Goal: Information Seeking & Learning: Learn about a topic

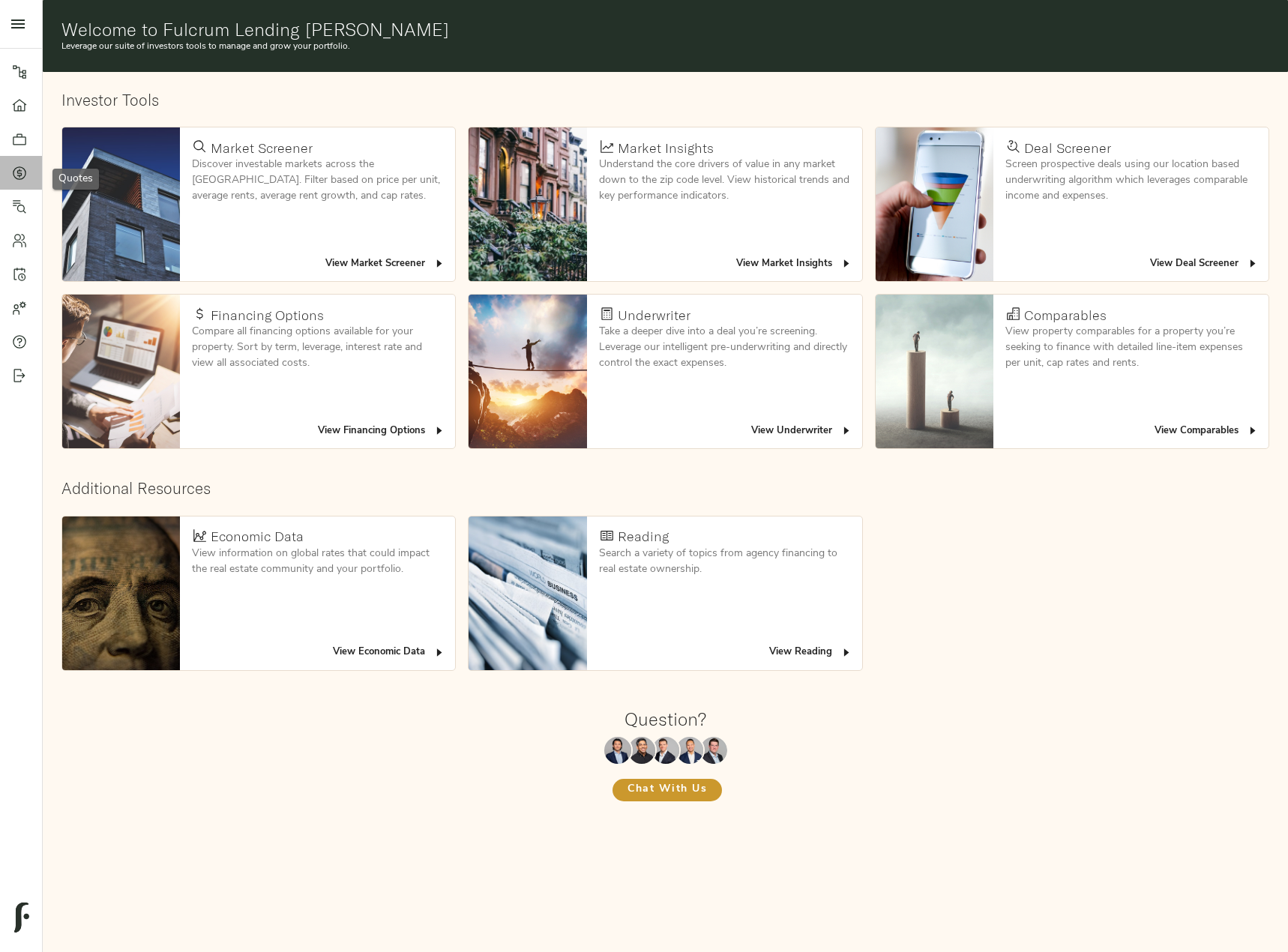
click at [15, 168] on icon at bounding box center [19, 173] width 15 height 15
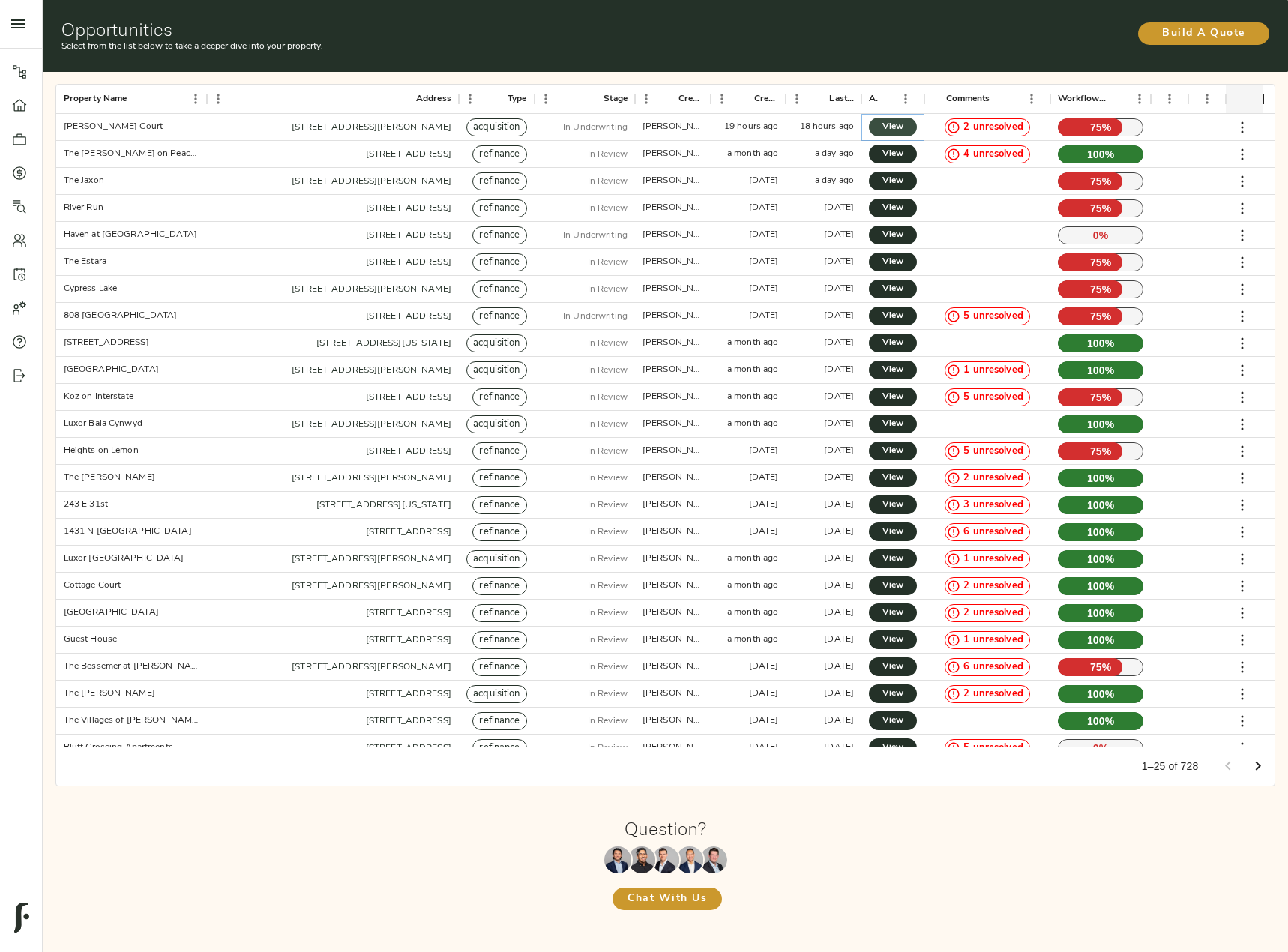
click at [897, 125] on span "View" at bounding box center [893, 127] width 18 height 15
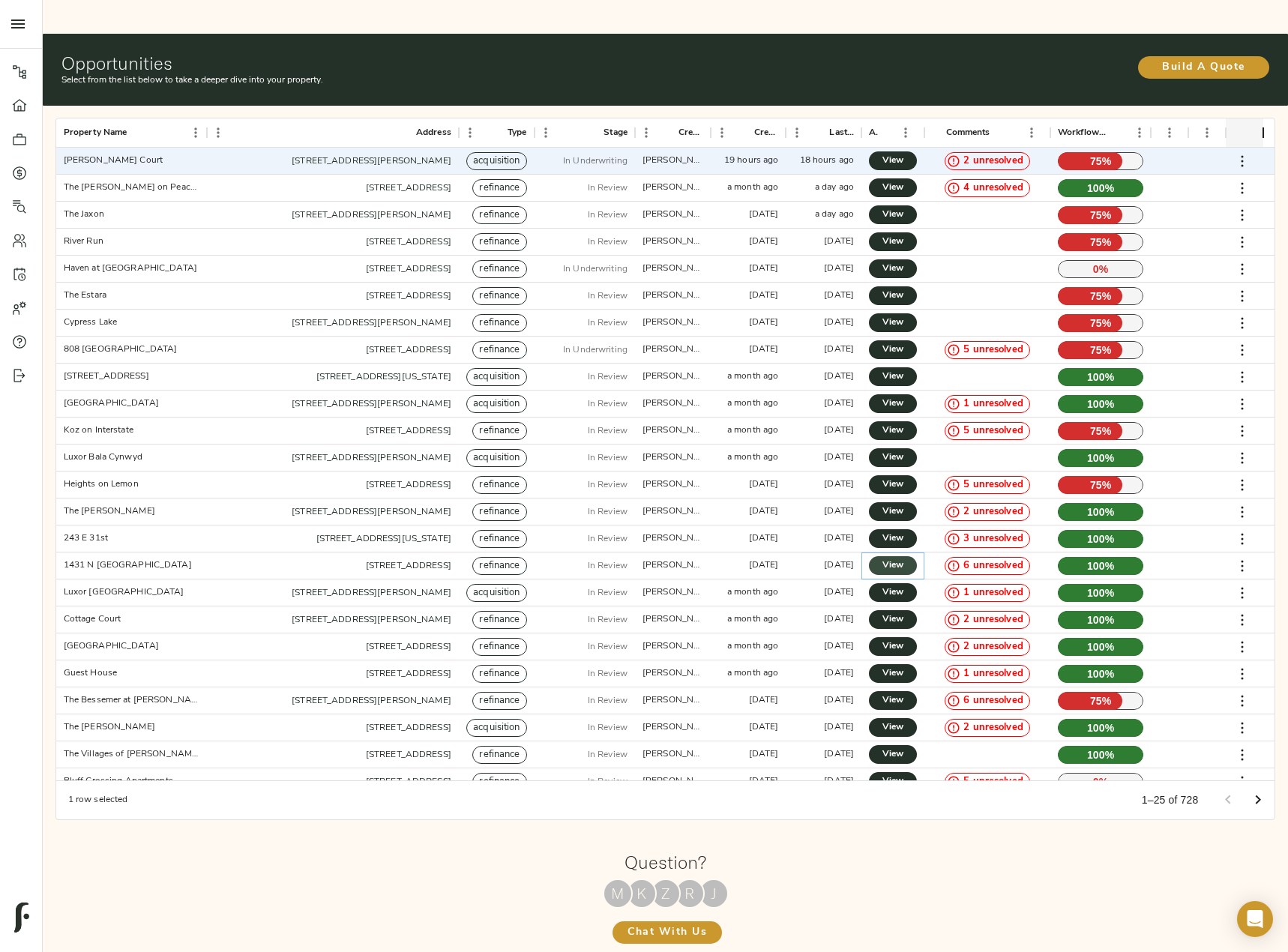
click at [895, 558] on span "View" at bounding box center [893, 565] width 18 height 15
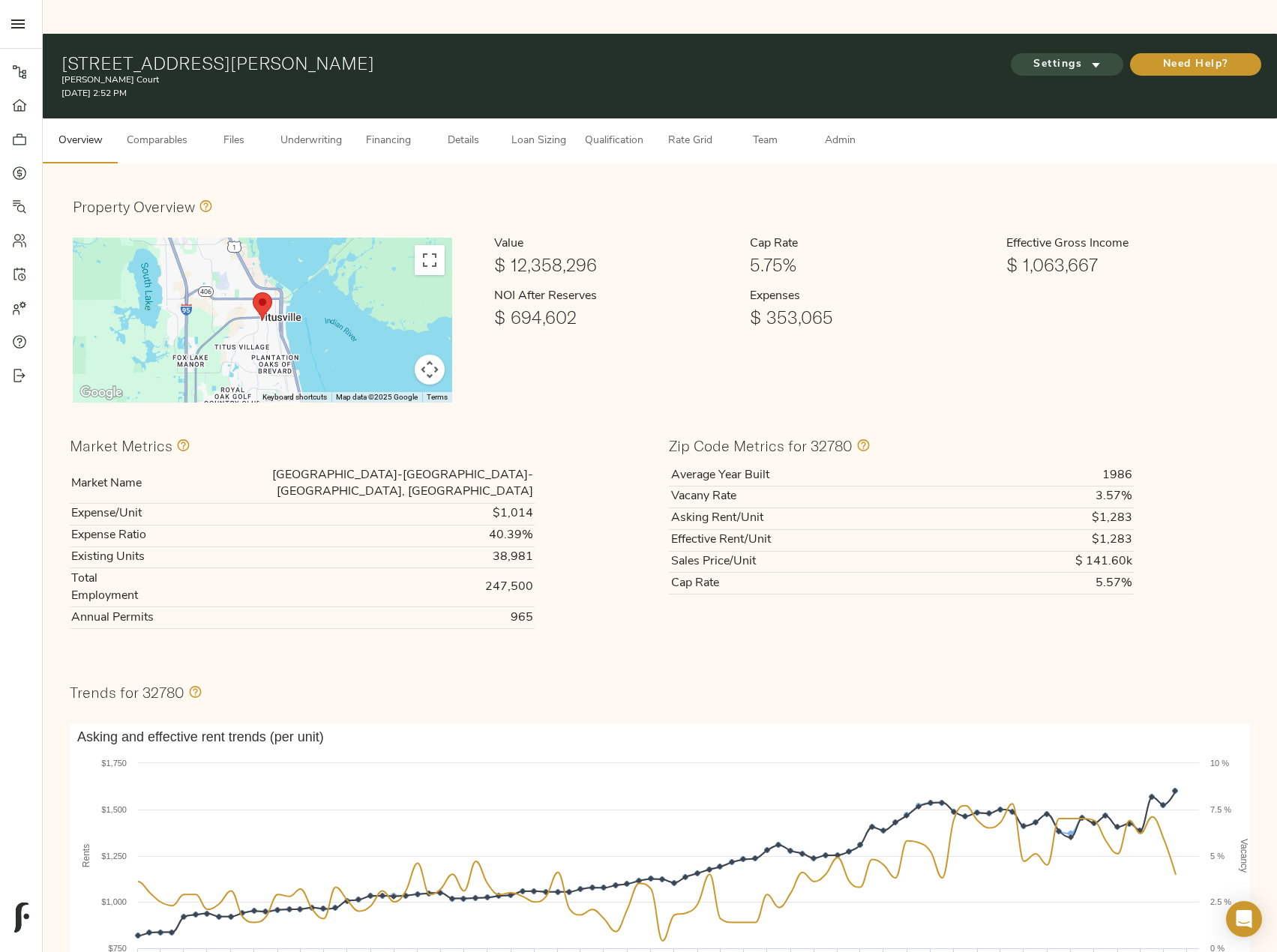
click at [1056, 56] on span "Settings" at bounding box center [1067, 65] width 82 height 19
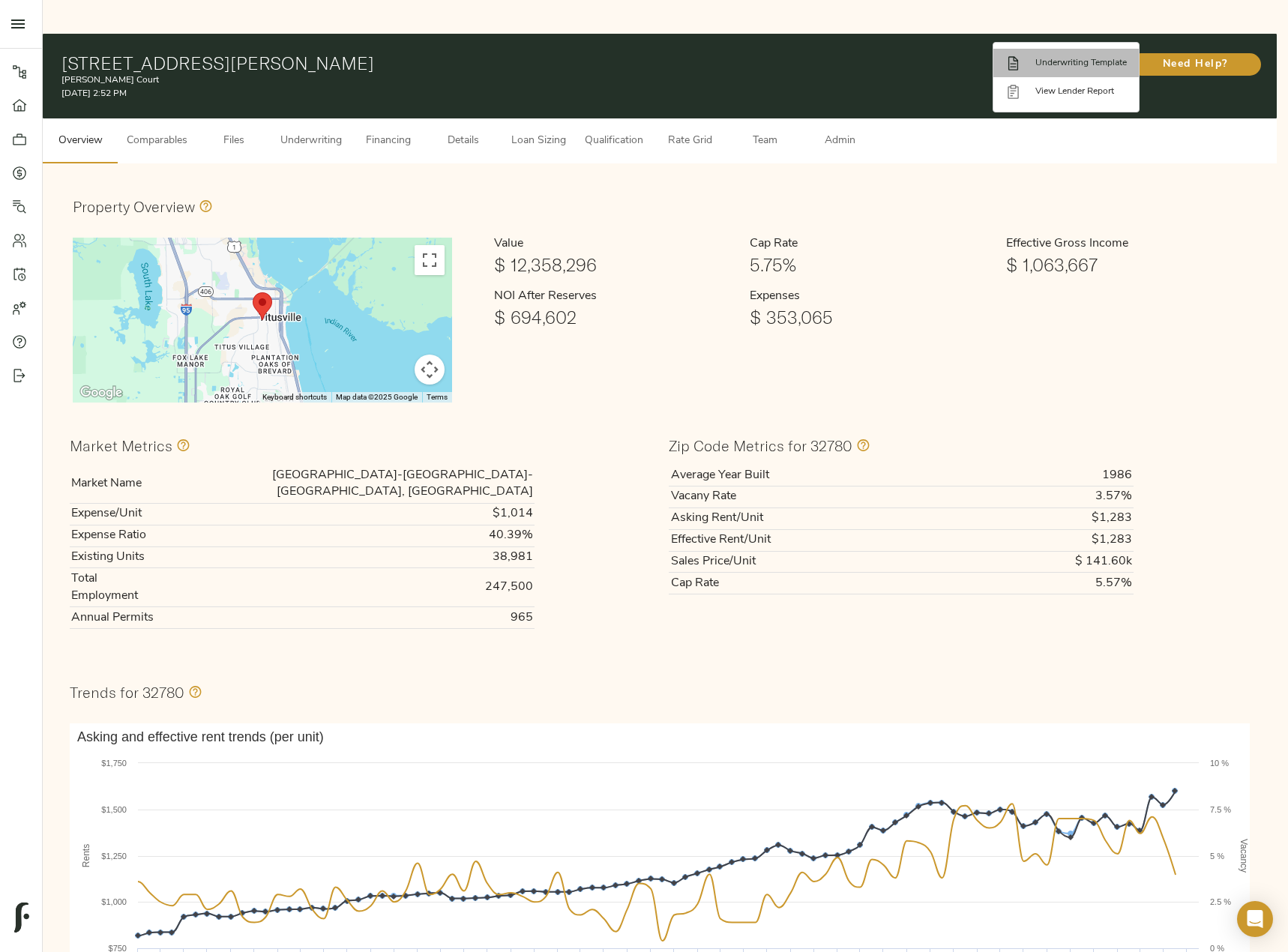
click at [1084, 68] on span "Underwriting Template" at bounding box center [1080, 63] width 91 height 14
click at [309, 105] on div at bounding box center [644, 476] width 1288 height 952
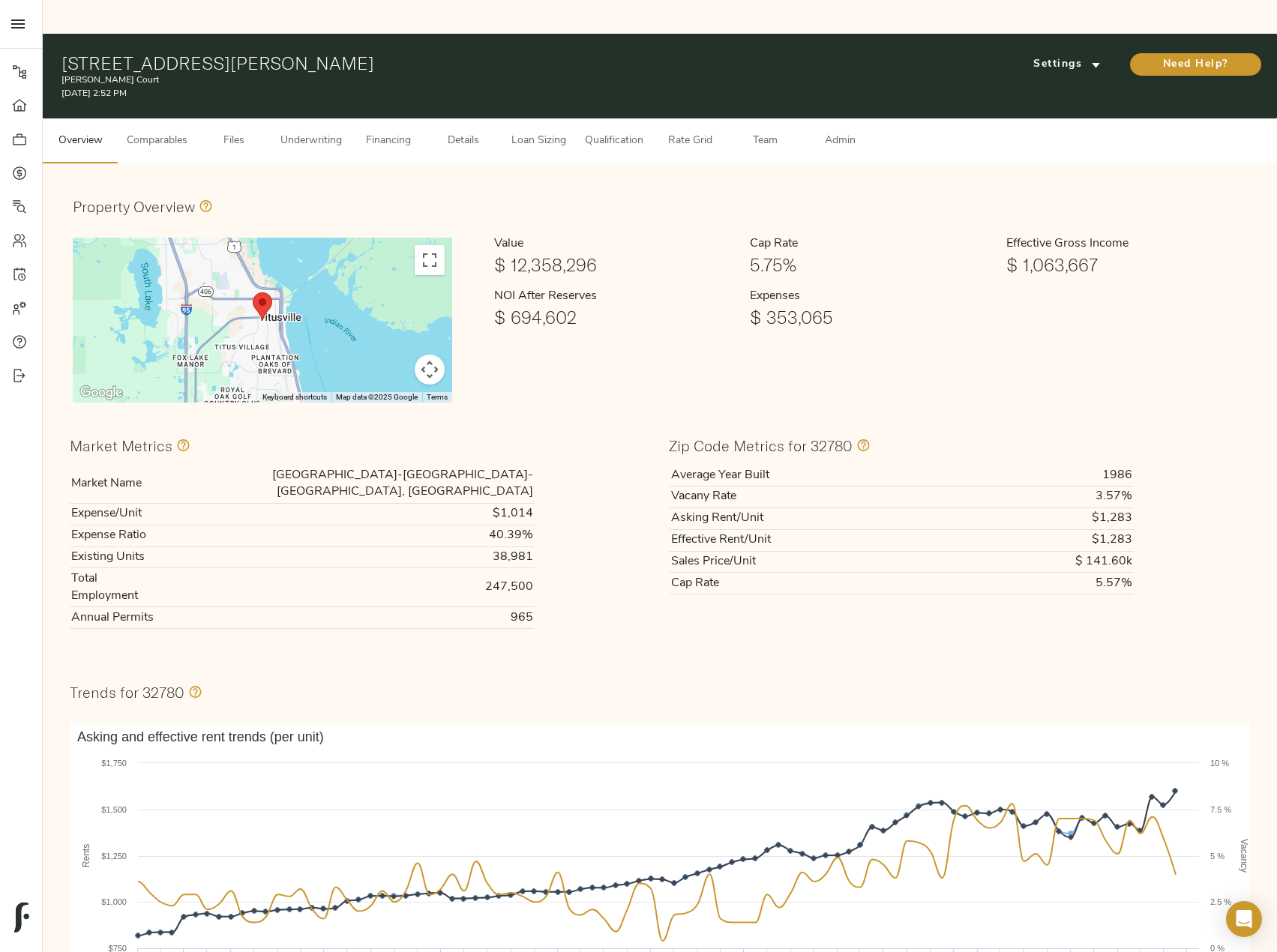
click at [311, 132] on span "Underwriting" at bounding box center [311, 141] width 61 height 19
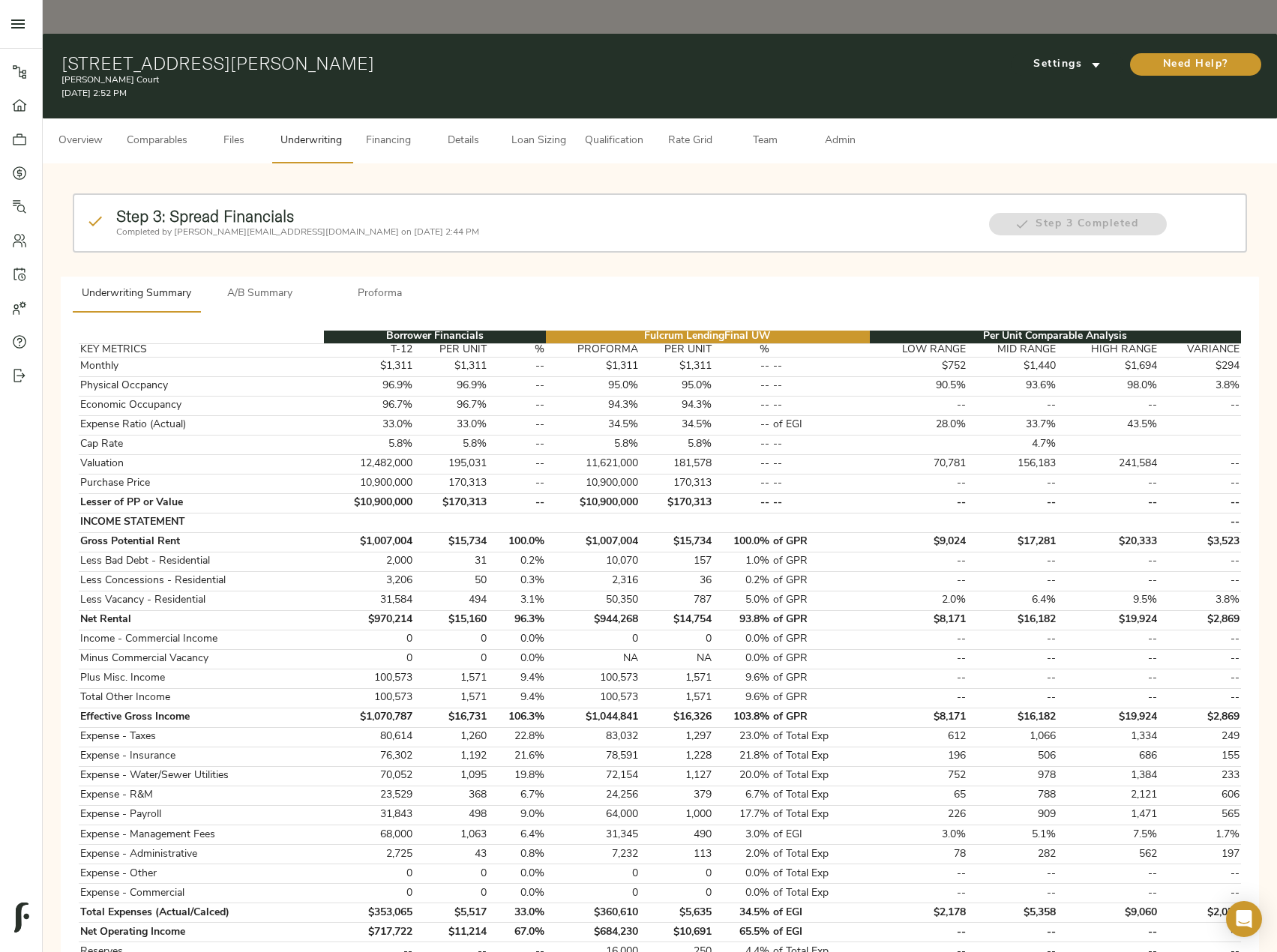
click at [282, 225] on p "Completed by [PERSON_NAME][EMAIL_ADDRESS][DOMAIN_NAME] on [DATE] 2:44 PM" at bounding box center [545, 232] width 858 height 14
click at [277, 276] on button "A/B Summary" at bounding box center [260, 294] width 120 height 36
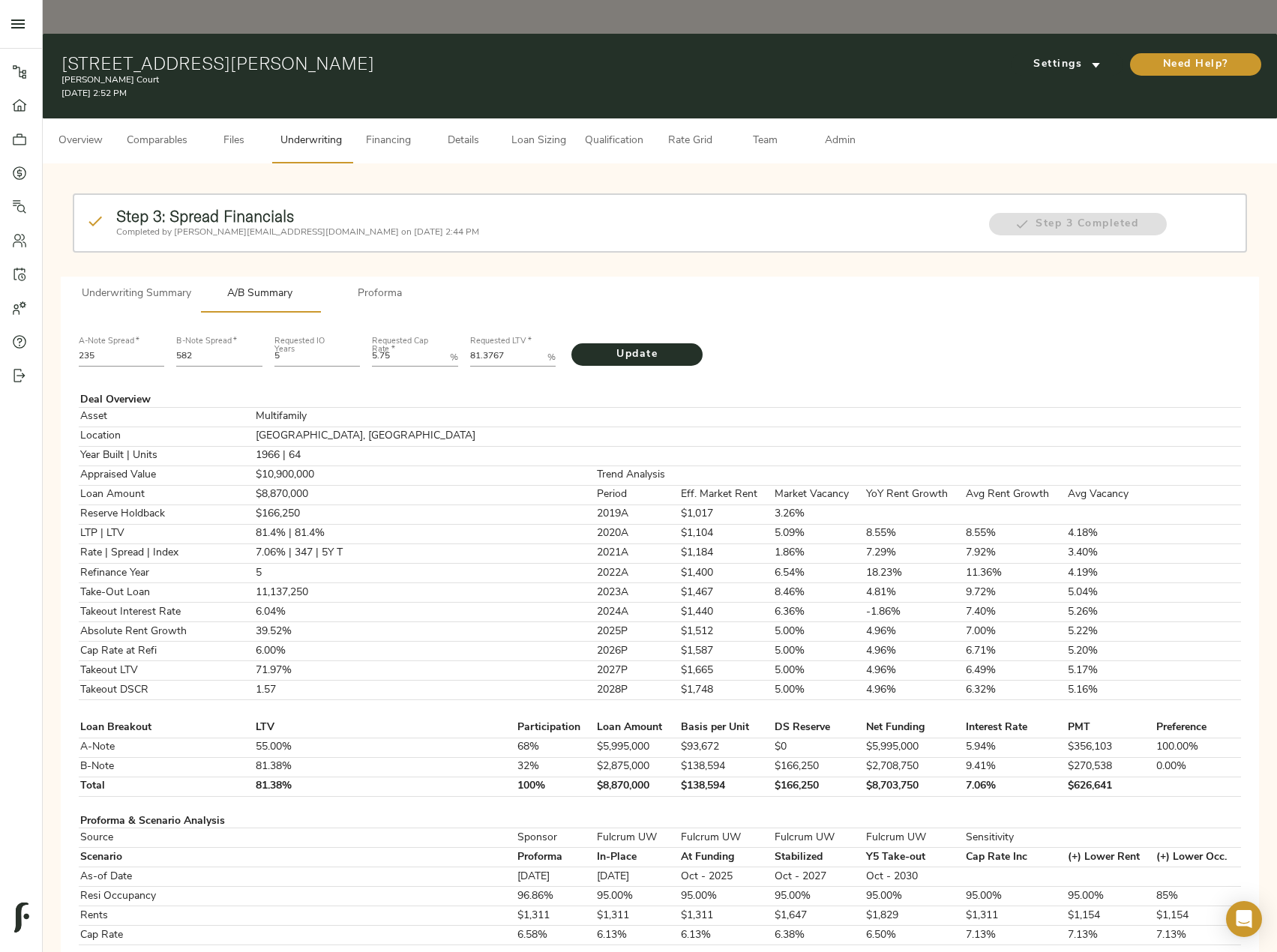
click at [171, 285] on span "Underwriting Summary" at bounding box center [136, 294] width 109 height 19
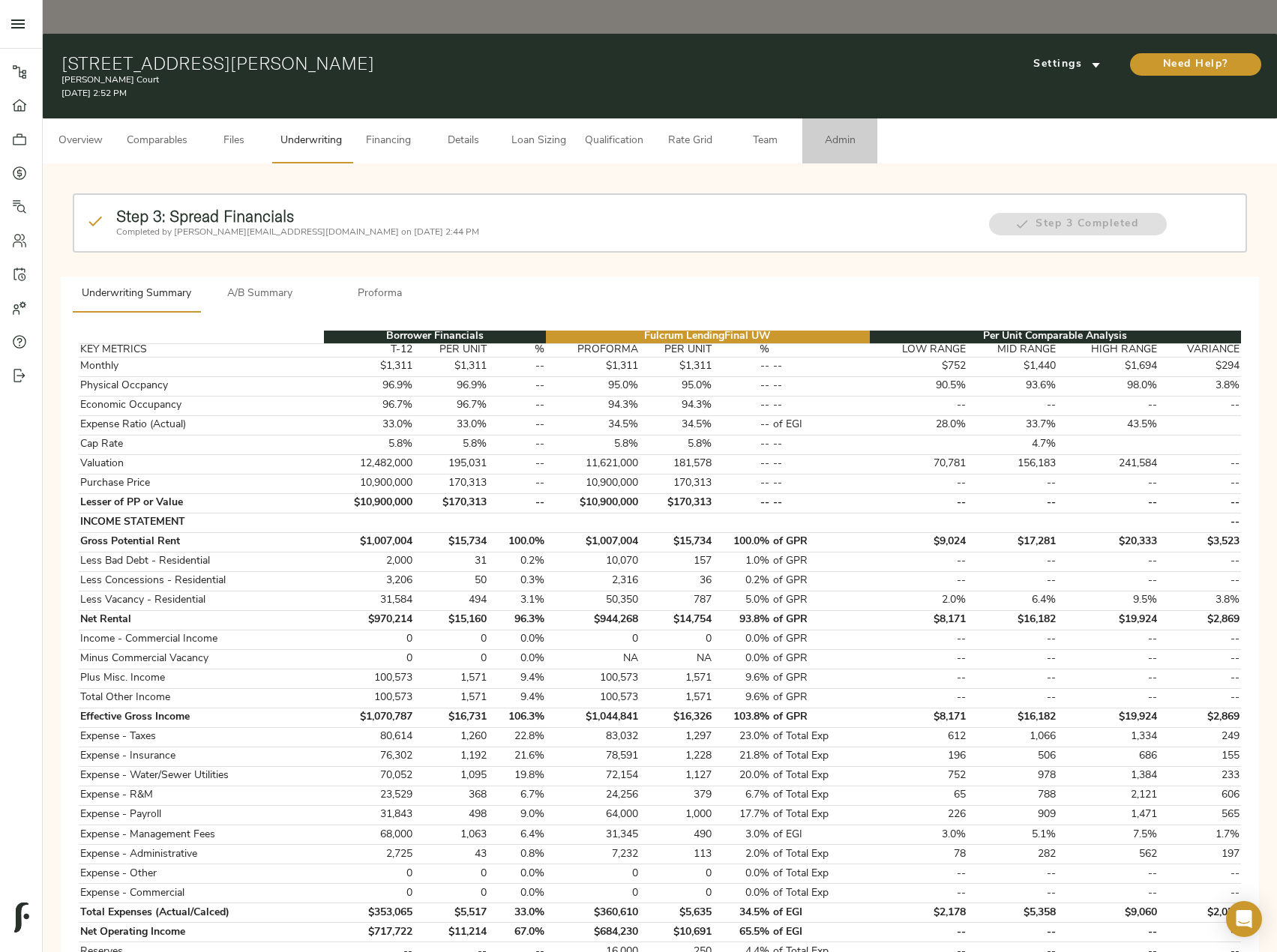
click at [846, 132] on span "Admin" at bounding box center [840, 141] width 57 height 19
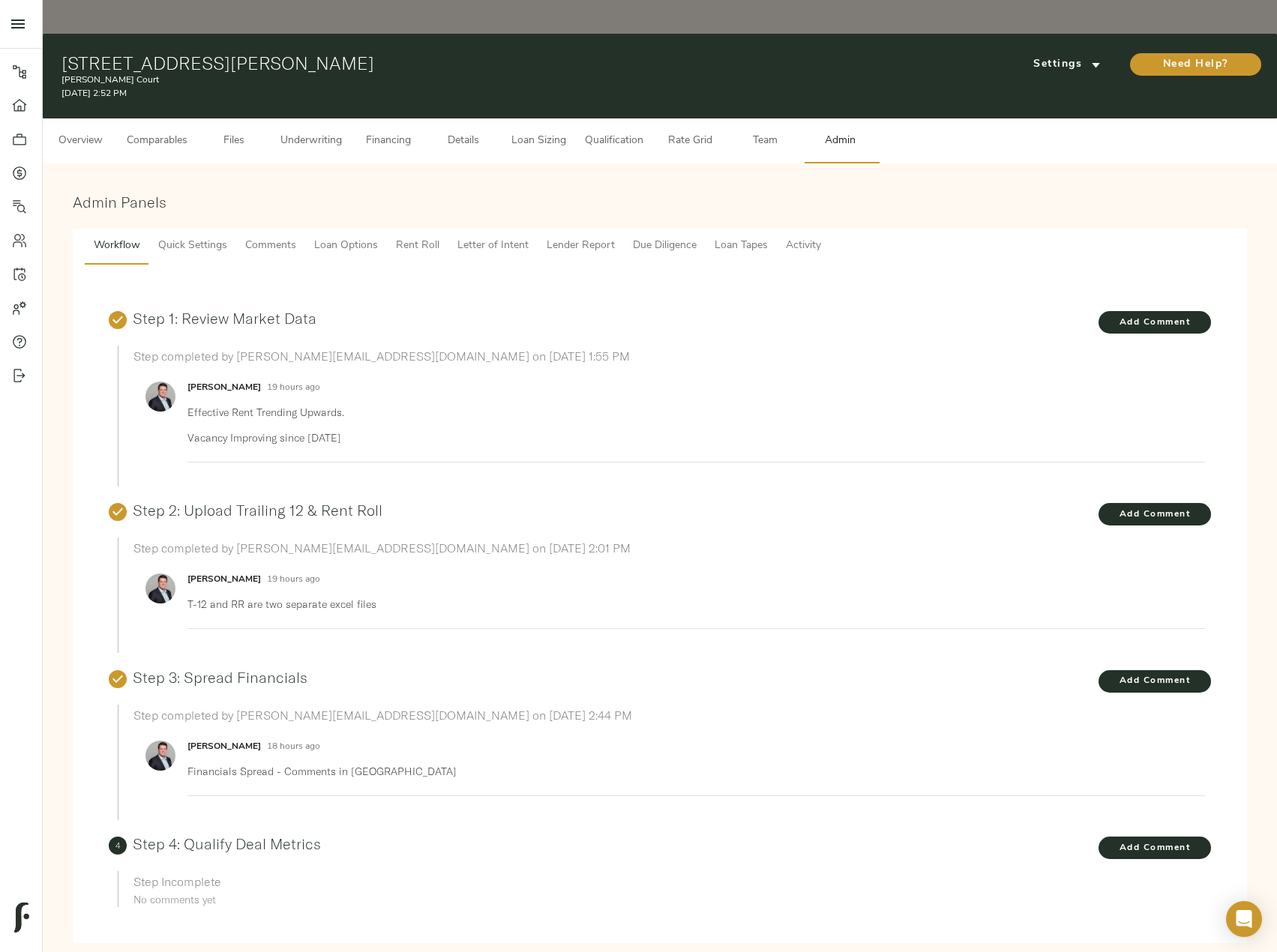
click at [825, 229] on button "Activity" at bounding box center [803, 246] width 53 height 36
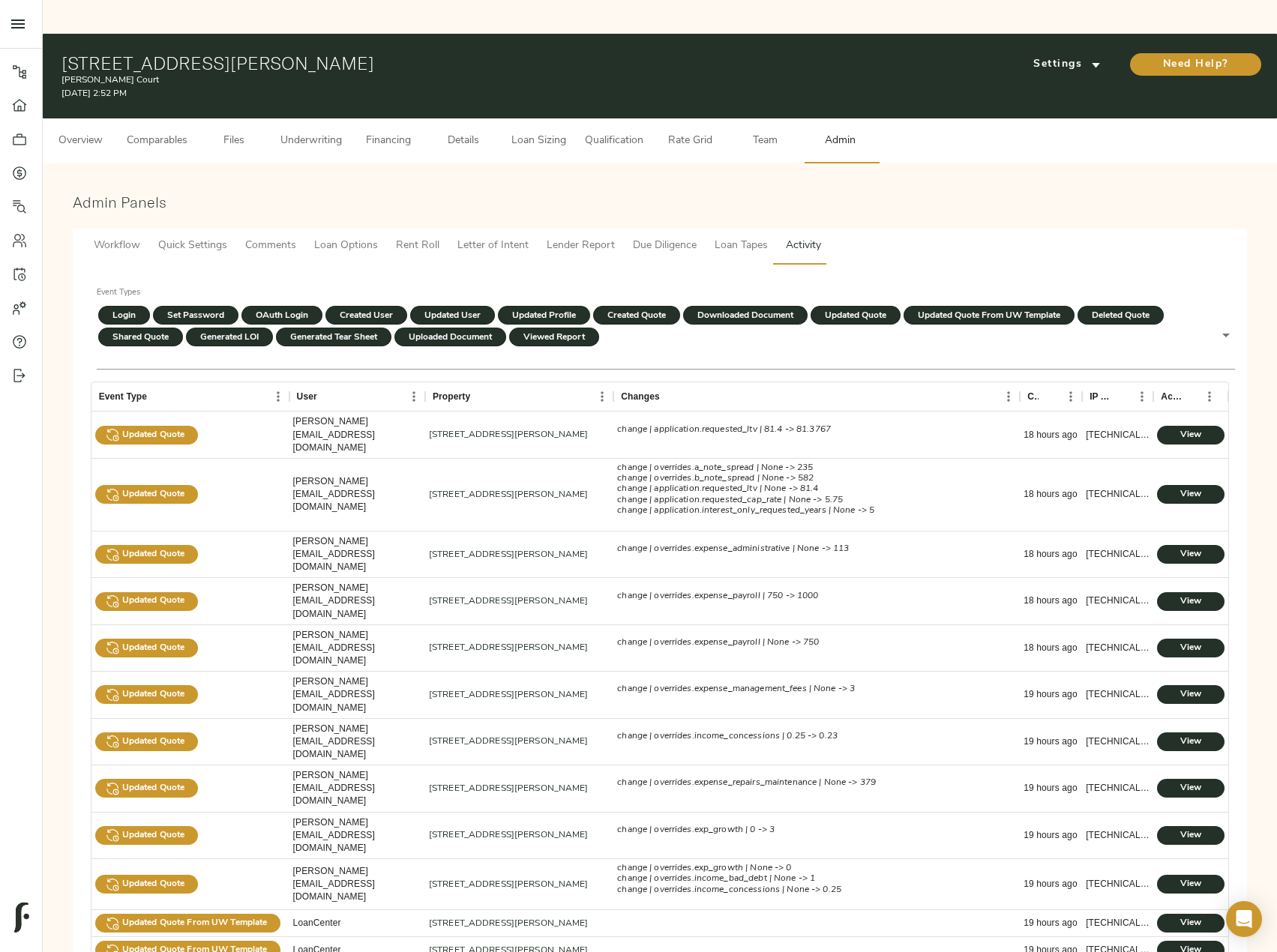
click at [272, 237] on span "Comments" at bounding box center [270, 246] width 51 height 19
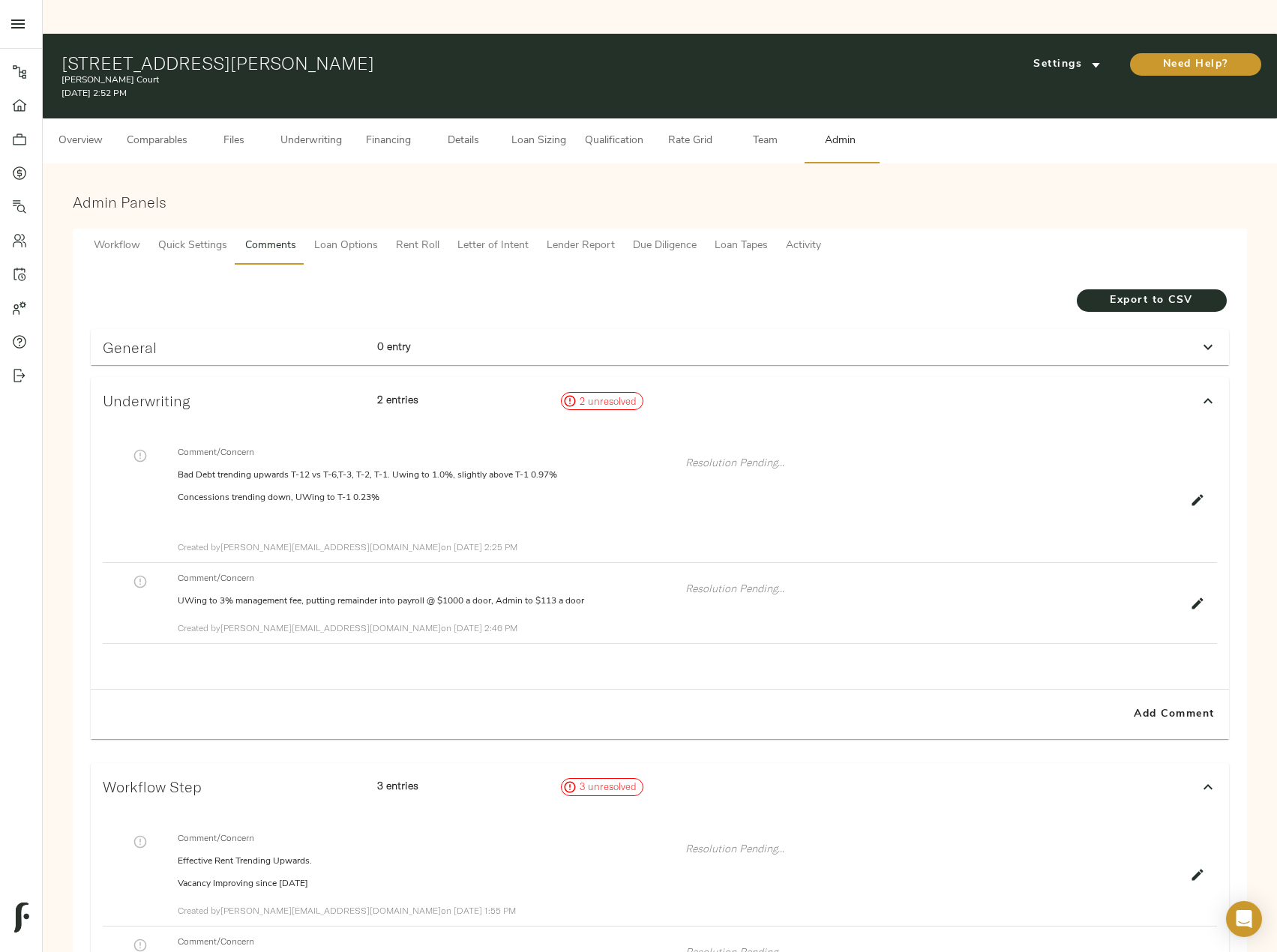
click at [324, 132] on span "Underwriting" at bounding box center [311, 141] width 61 height 19
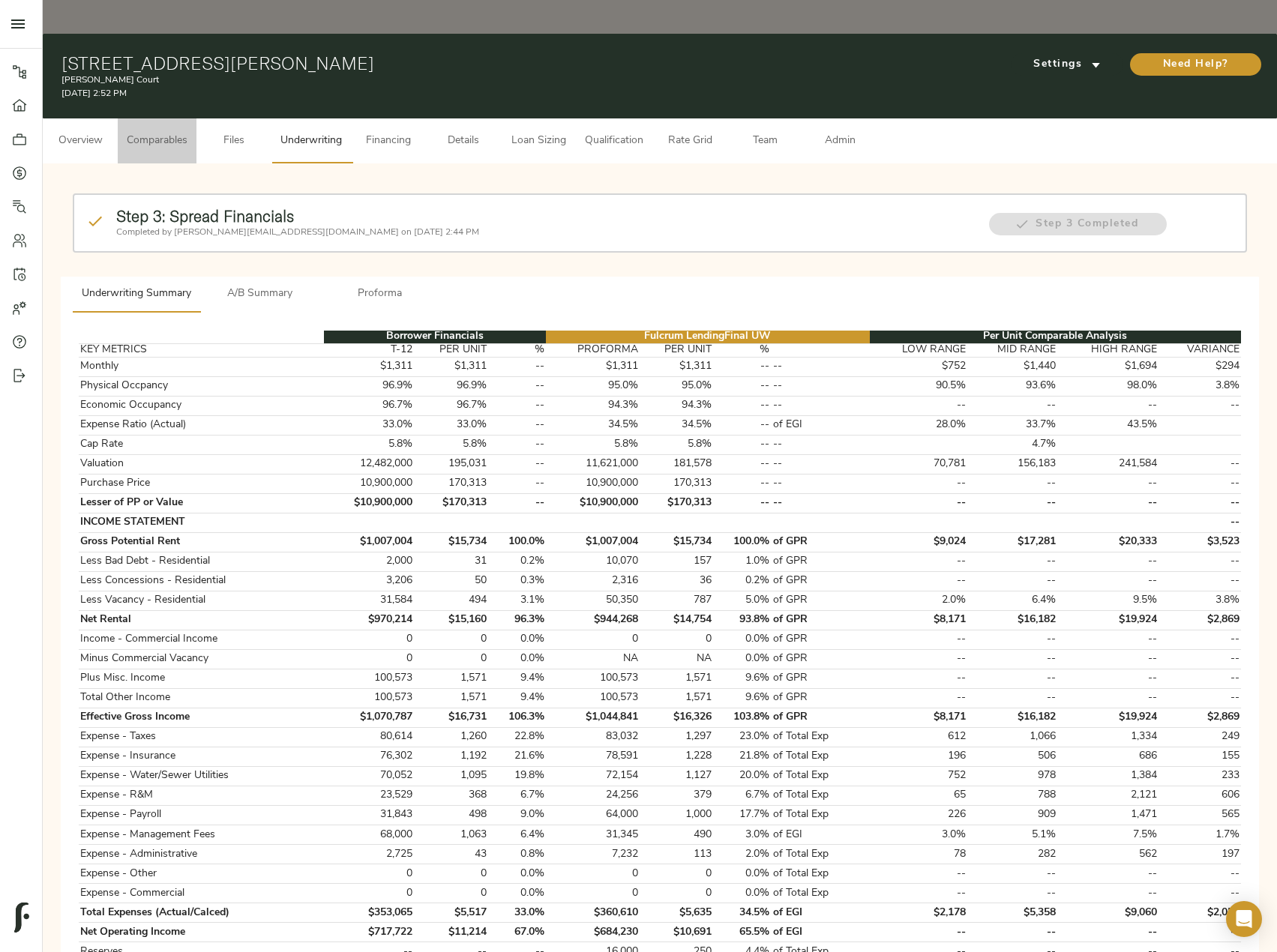
click at [168, 132] on span "Comparables" at bounding box center [157, 141] width 61 height 19
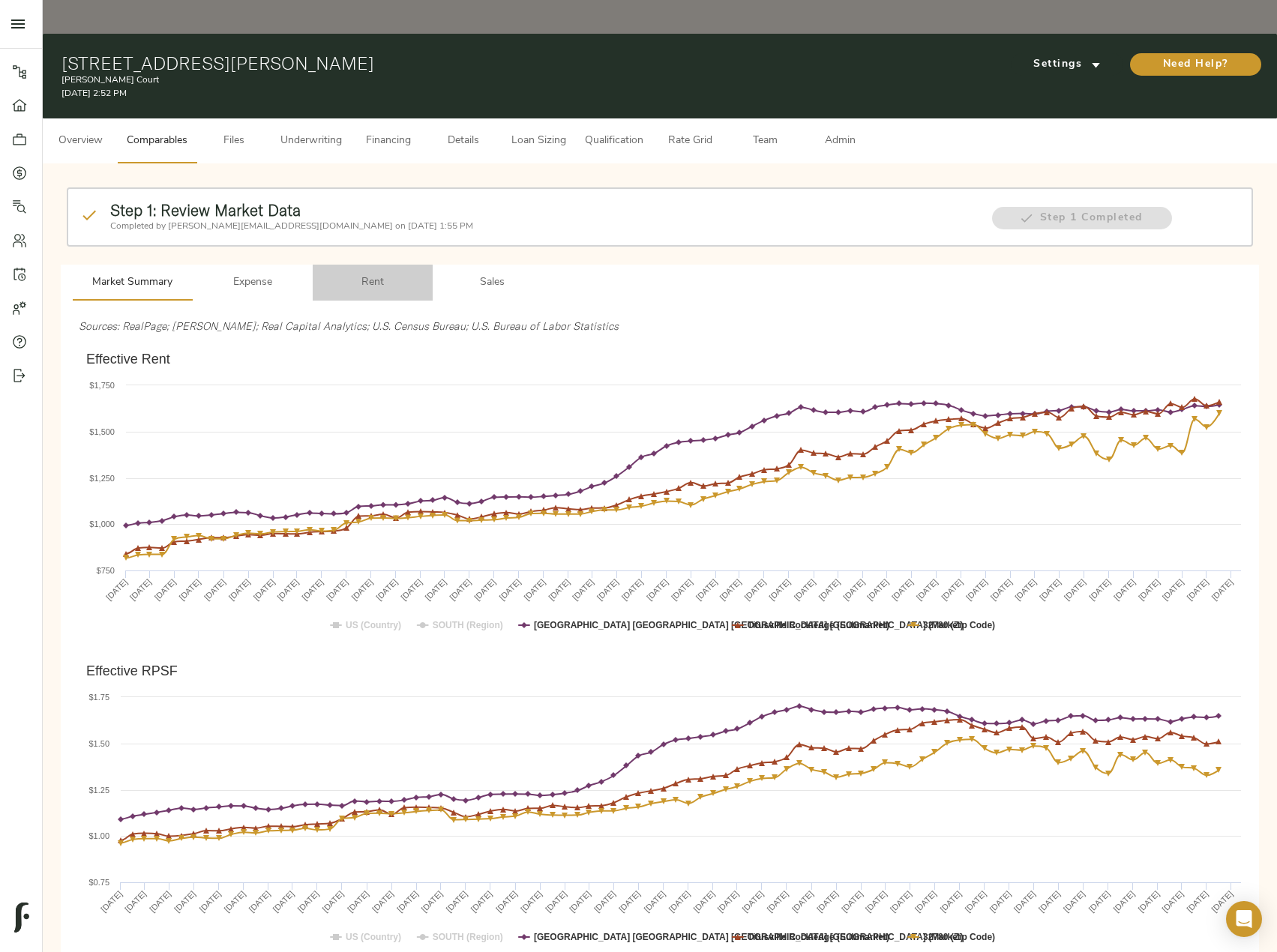
click at [365, 274] on span "Rent" at bounding box center [373, 283] width 102 height 19
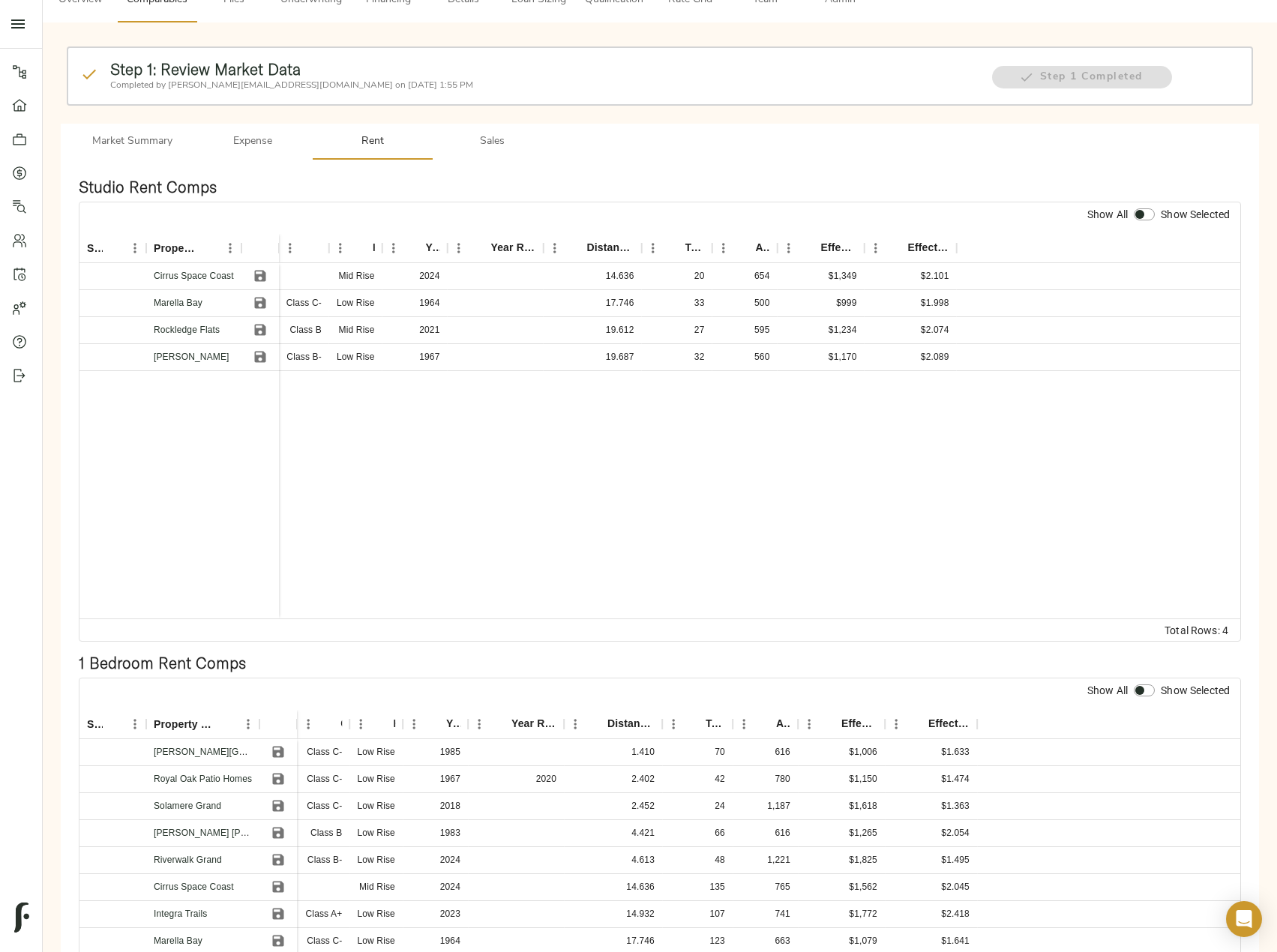
scroll to position [150, 0]
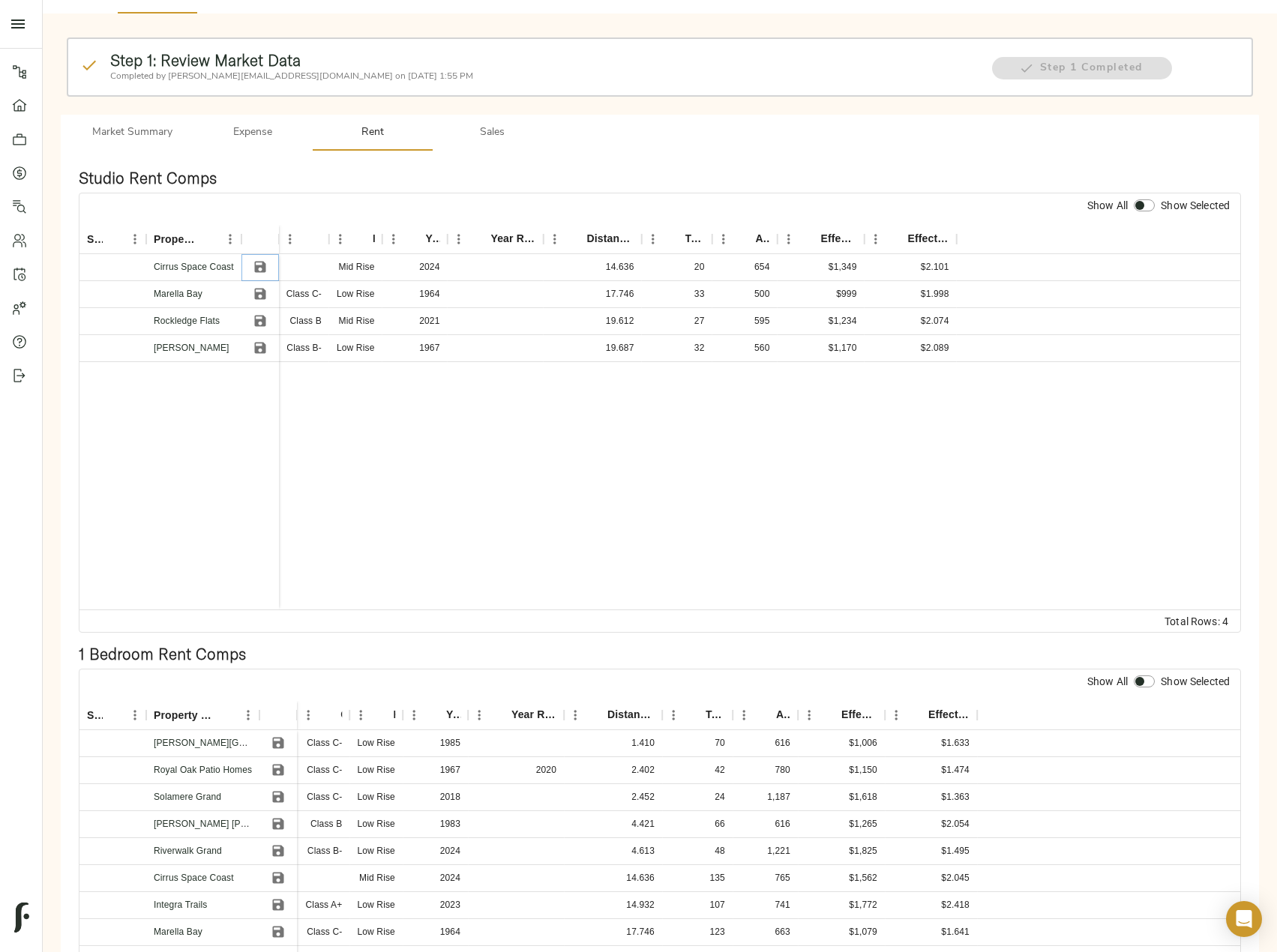
click at [256, 259] on icon "Save" at bounding box center [260, 267] width 15 height 15
click at [263, 289] on icon "Save" at bounding box center [260, 294] width 11 height 11
click at [259, 314] on icon "Save" at bounding box center [260, 321] width 15 height 15
click at [259, 340] on icon "Save" at bounding box center [260, 348] width 15 height 15
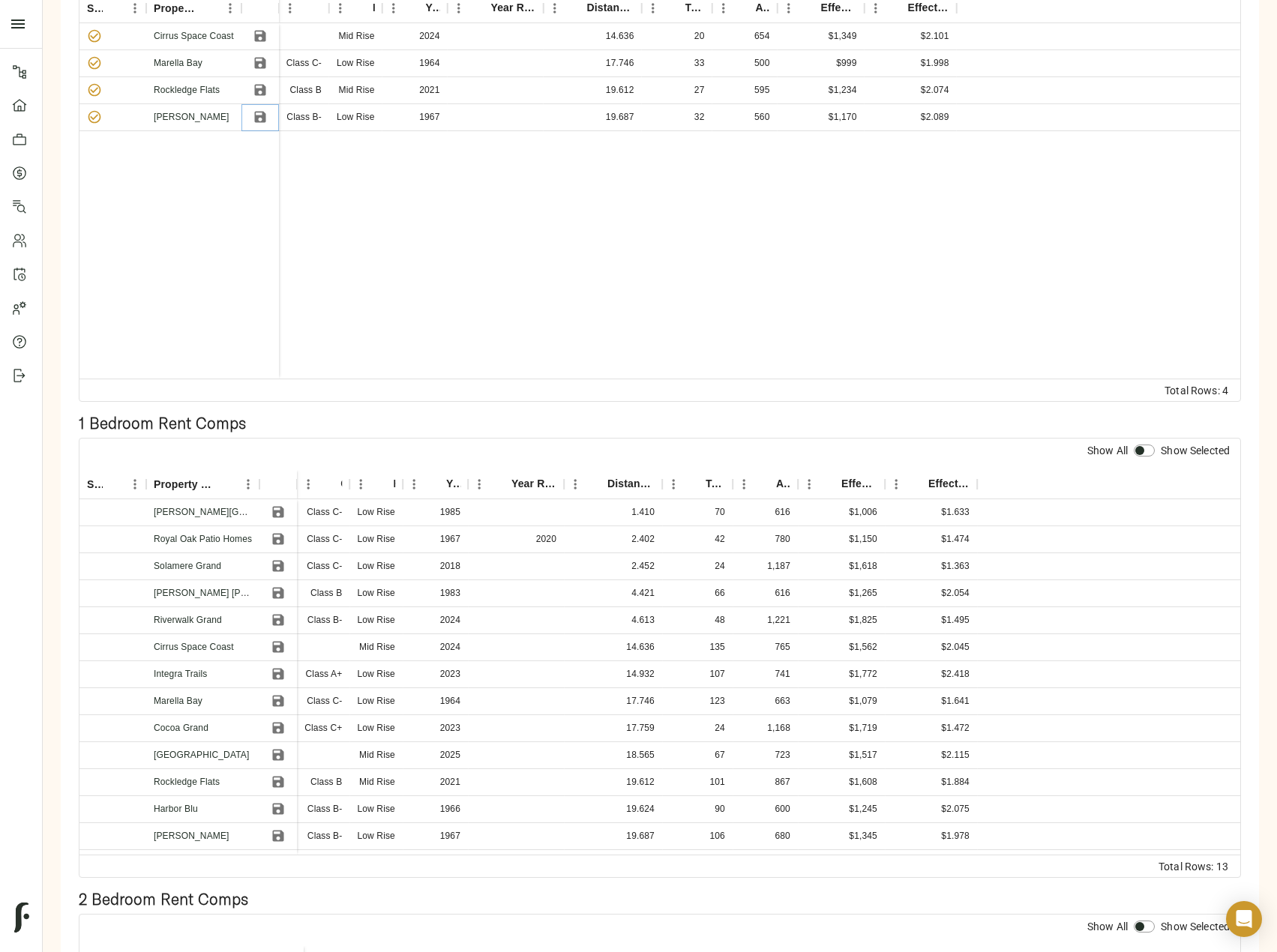
scroll to position [450, 0]
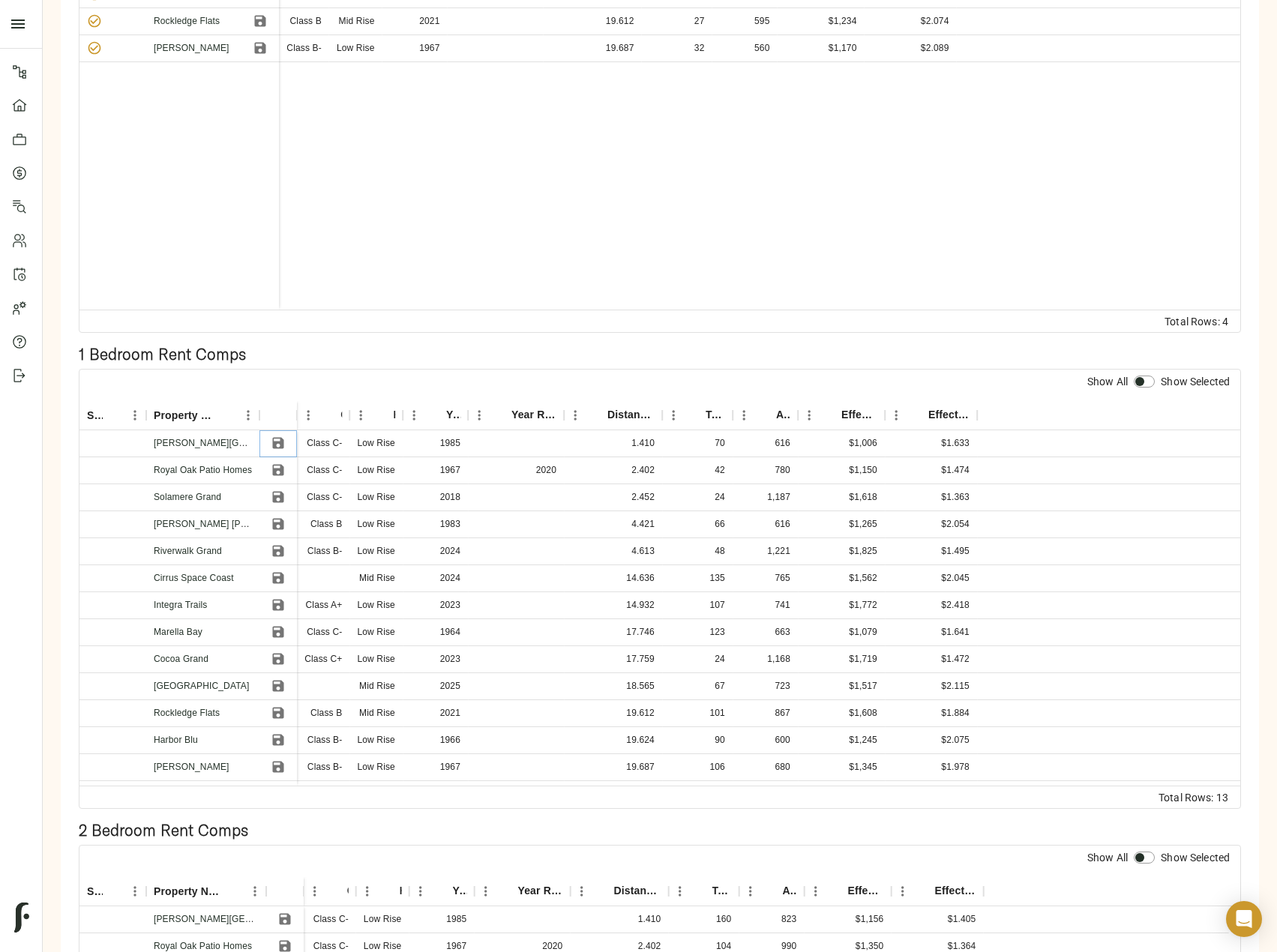
click at [281, 432] on button "Save" at bounding box center [278, 443] width 23 height 23
click at [281, 465] on icon "Save" at bounding box center [279, 470] width 11 height 11
click at [279, 519] on icon "Save" at bounding box center [279, 524] width 11 height 11
click at [276, 627] on icon "Save" at bounding box center [279, 633] width 11 height 11
click at [279, 490] on icon "Save" at bounding box center [278, 497] width 15 height 15
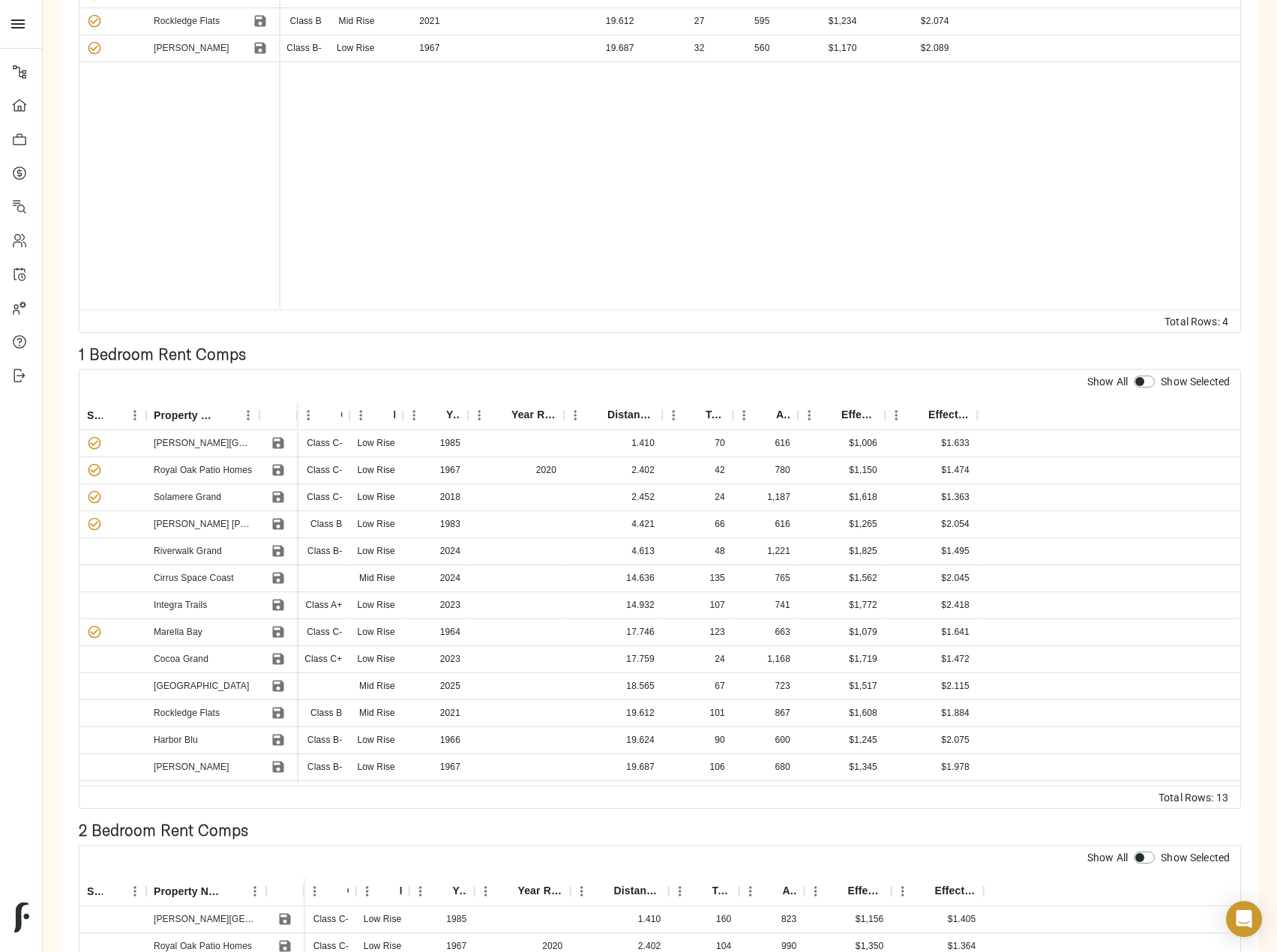
click at [1149, 376] on input "checkbox" at bounding box center [1140, 381] width 36 height 12
checkbox input "true"
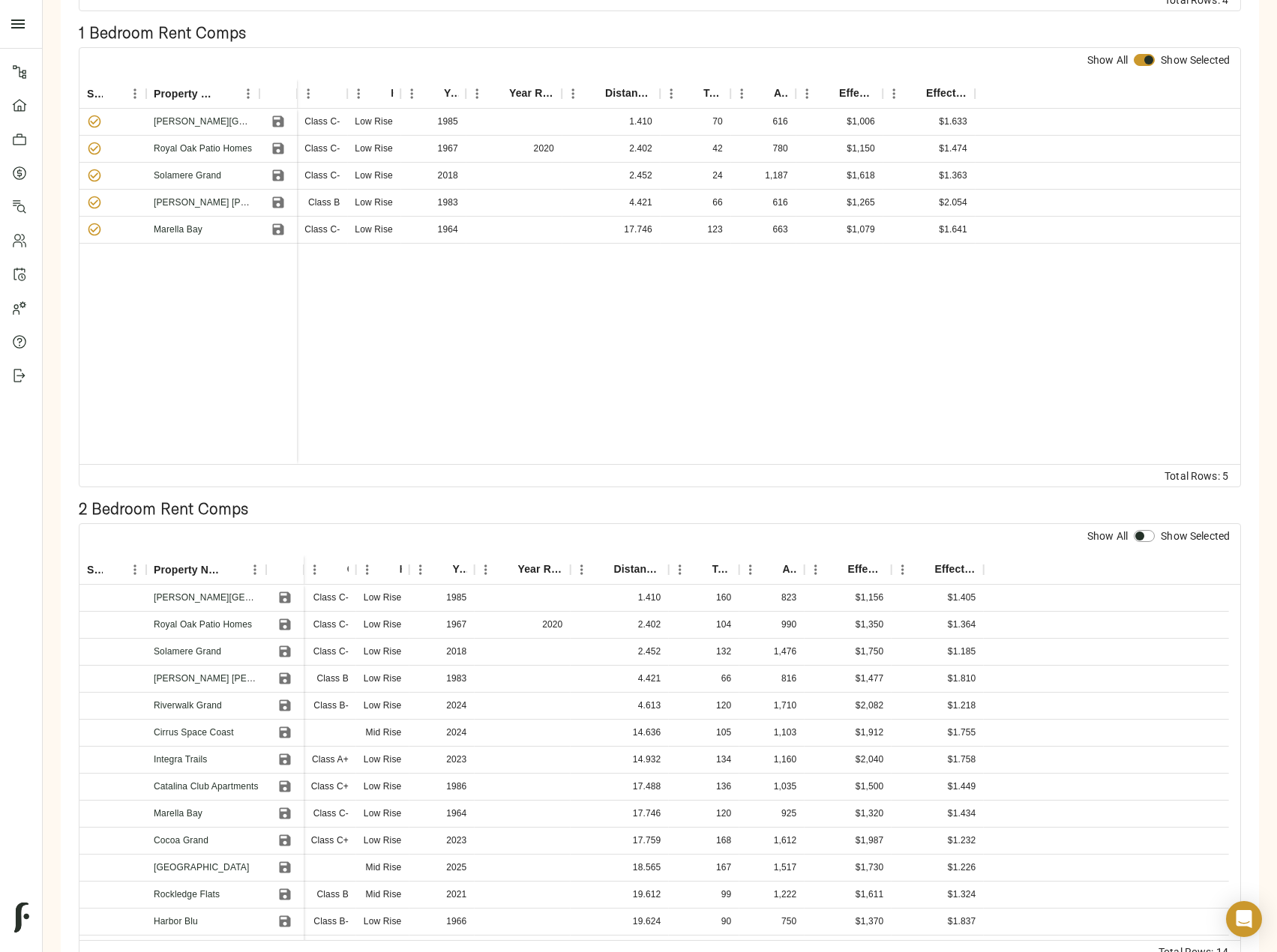
scroll to position [776, 0]
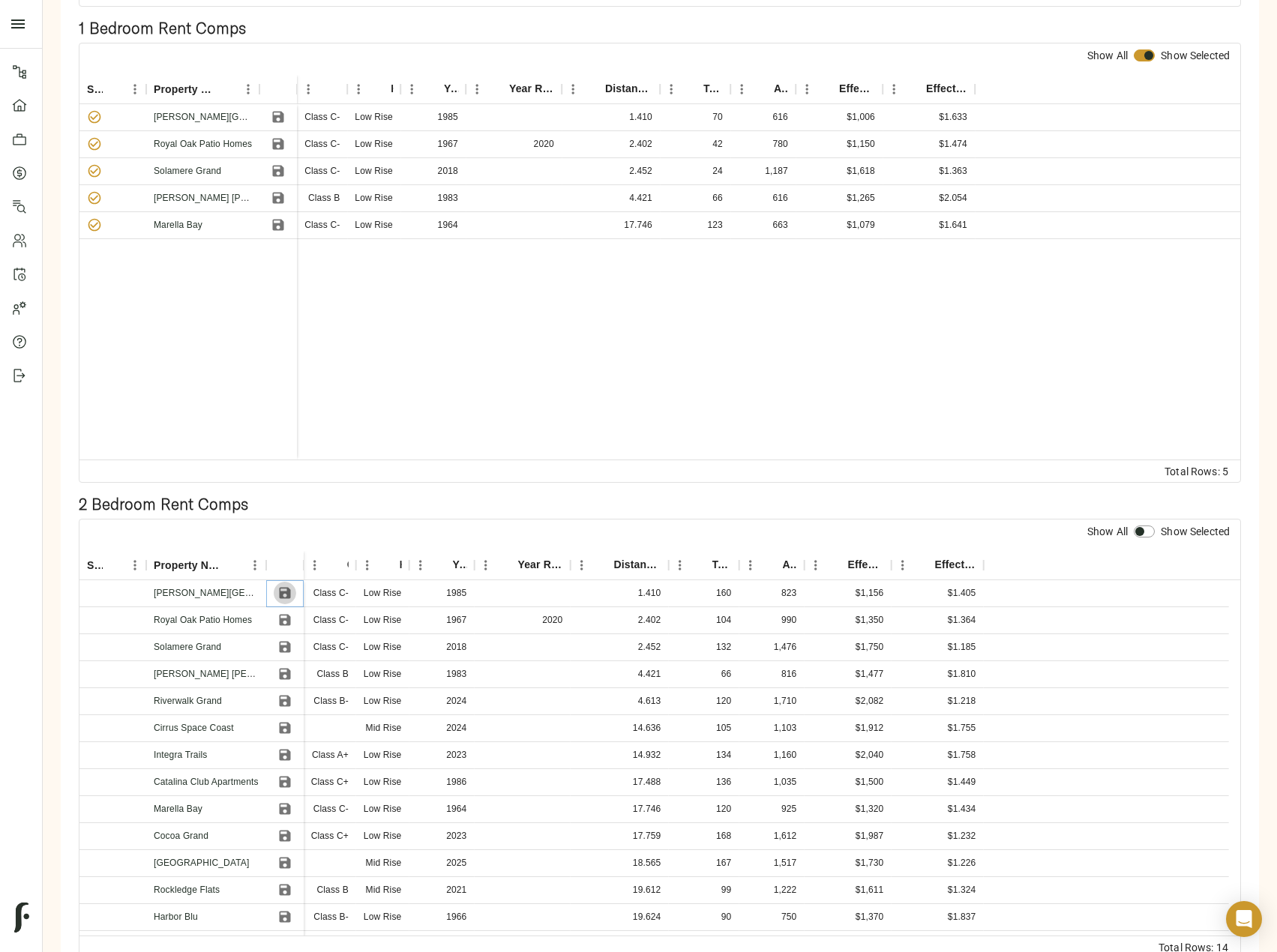
click at [287, 588] on icon "Save" at bounding box center [284, 593] width 11 height 11
click at [287, 615] on icon "Save" at bounding box center [284, 621] width 11 height 11
click at [285, 667] on icon "Save" at bounding box center [284, 674] width 15 height 15
click at [287, 642] on icon "Save" at bounding box center [284, 647] width 11 height 11
click at [287, 777] on icon "Save" at bounding box center [284, 782] width 11 height 11
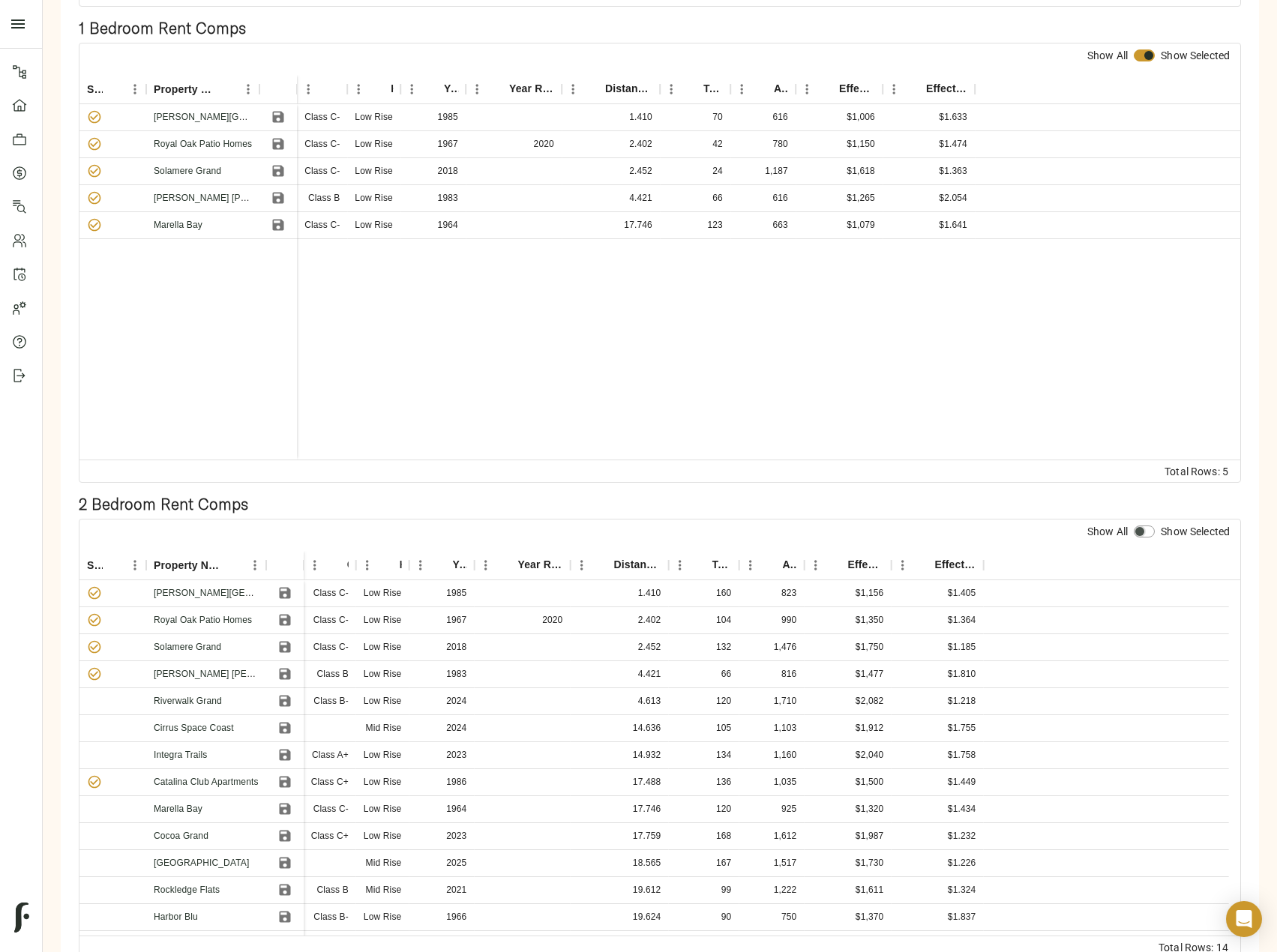
click at [1148, 525] on input "checkbox" at bounding box center [1140, 531] width 36 height 12
checkbox input "true"
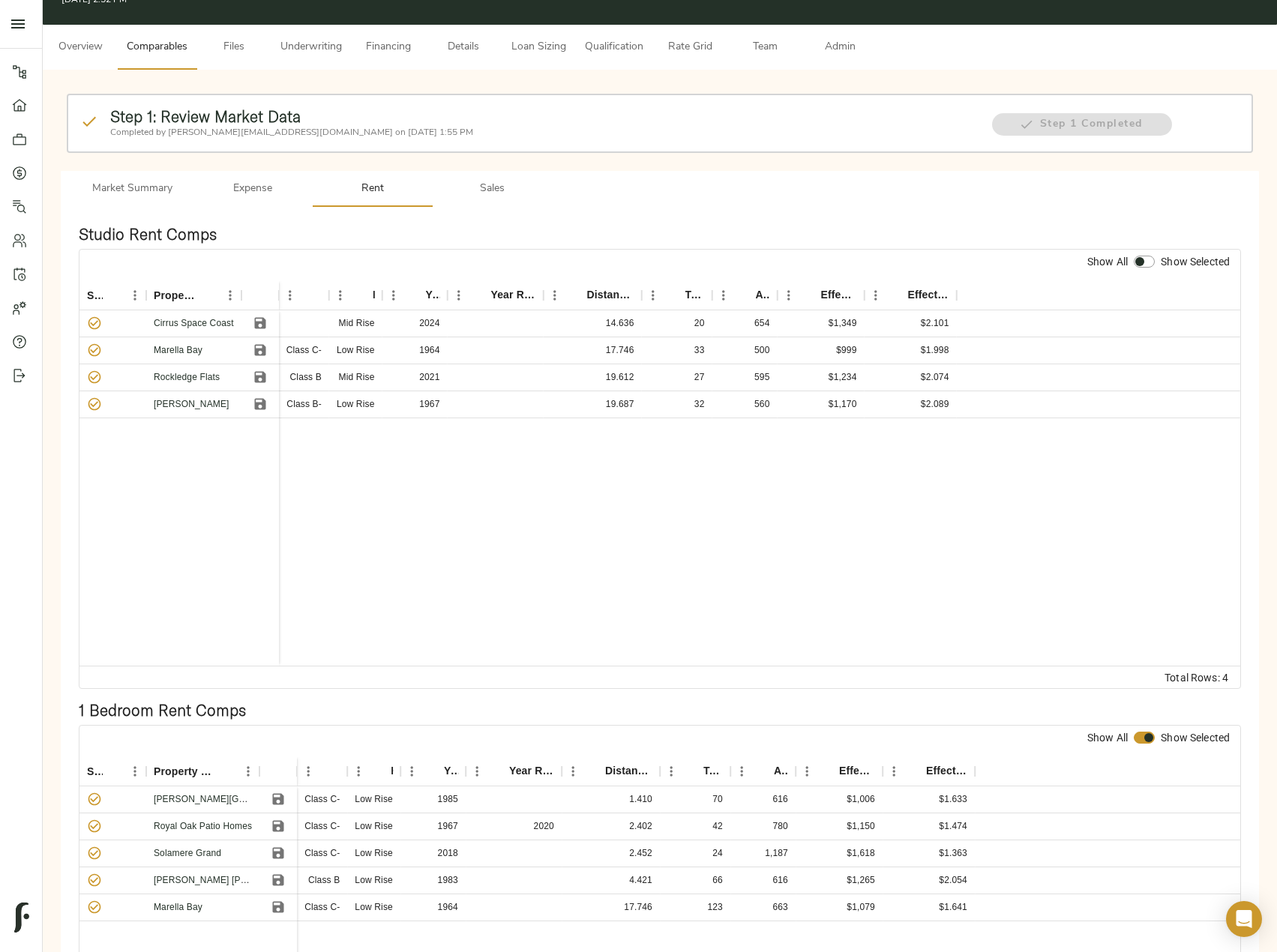
scroll to position [0, 0]
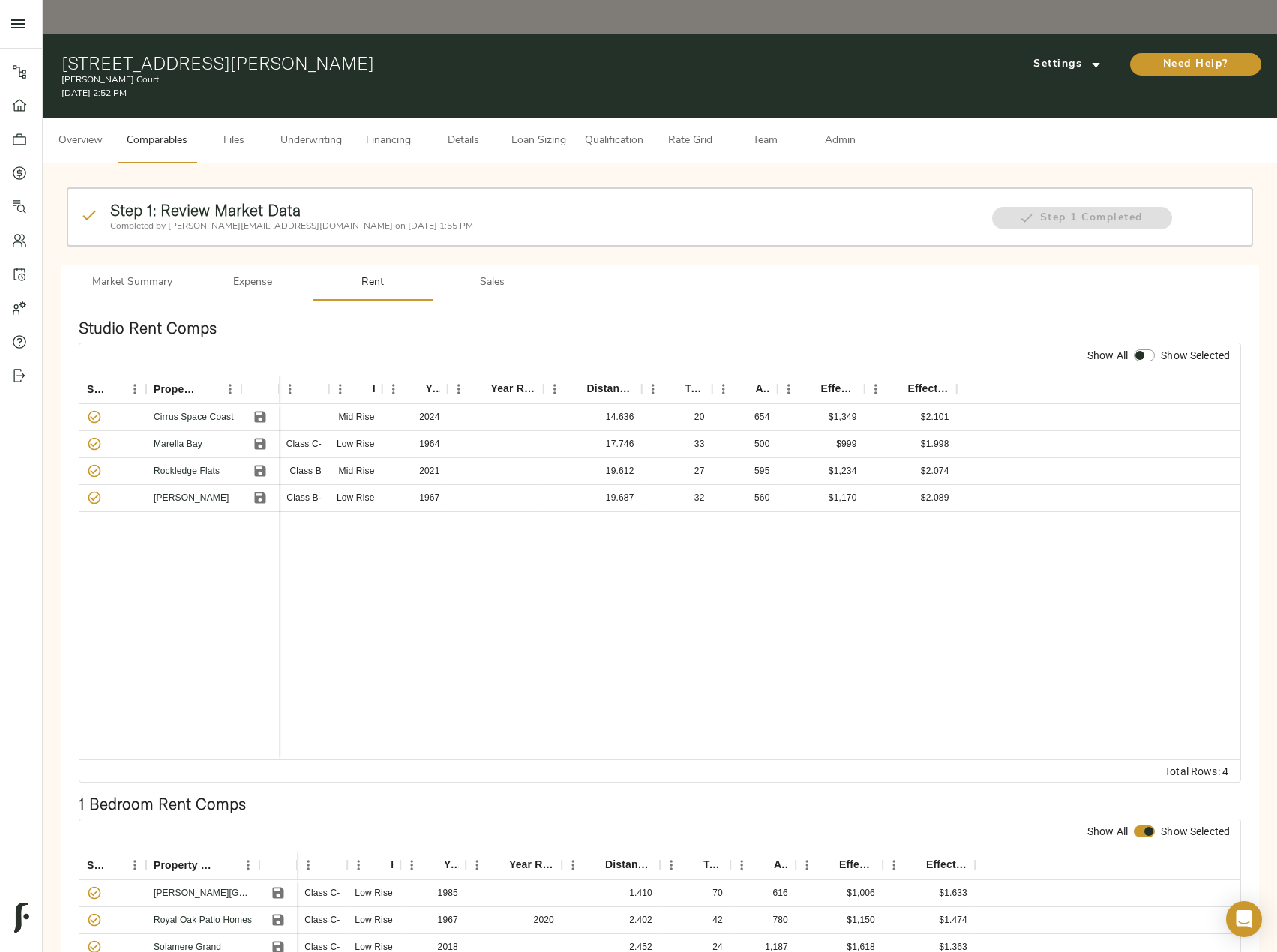
click at [491, 274] on span "Sales" at bounding box center [492, 283] width 102 height 19
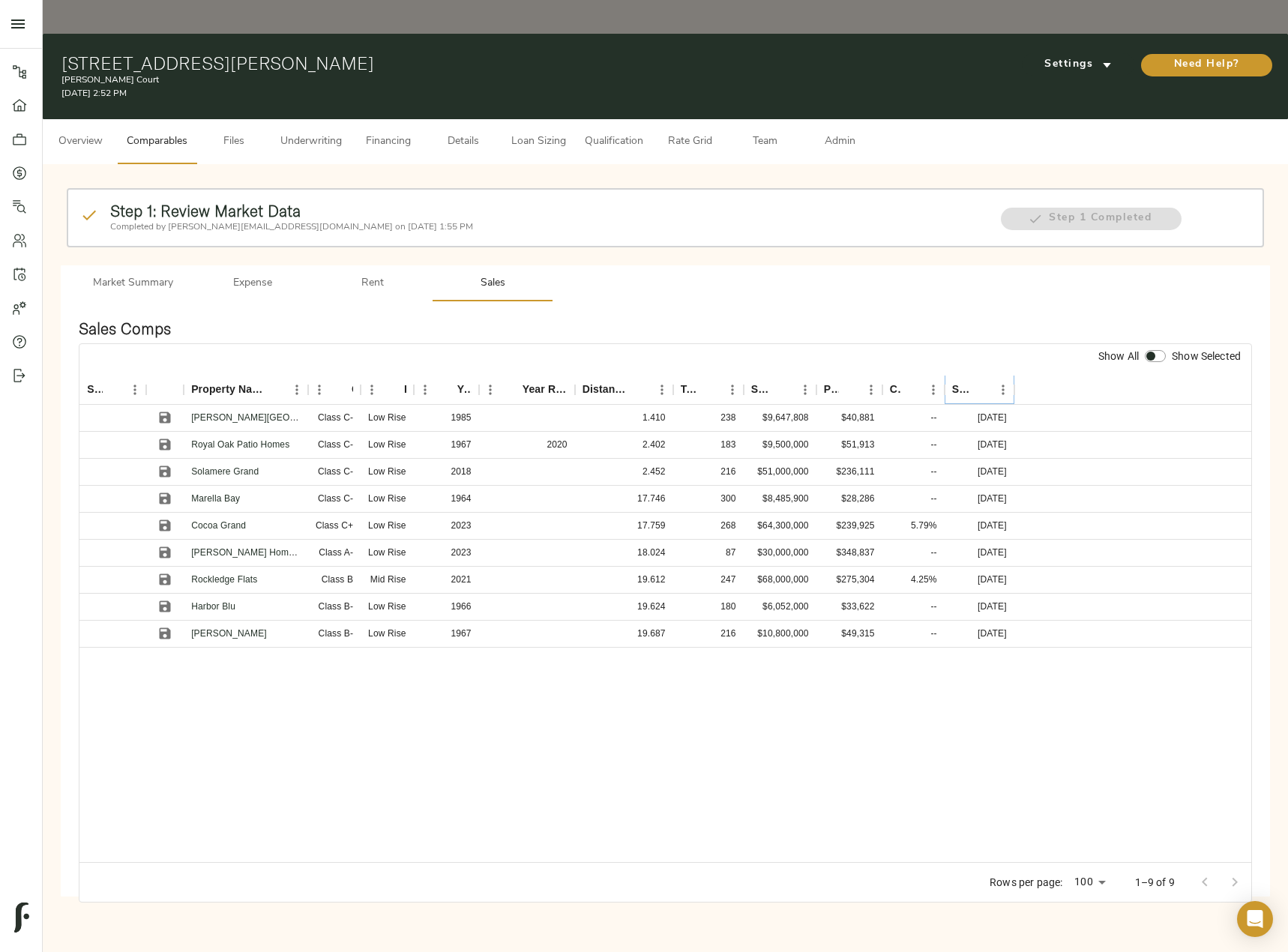
click at [979, 383] on icon "Sort" at bounding box center [981, 390] width 14 height 14
click at [159, 491] on icon "Save" at bounding box center [165, 499] width 15 height 15
click at [162, 464] on icon "Save" at bounding box center [165, 471] width 15 height 15
drag, startPoint x: 162, startPoint y: 407, endPoint x: 165, endPoint y: 385, distance: 22.2
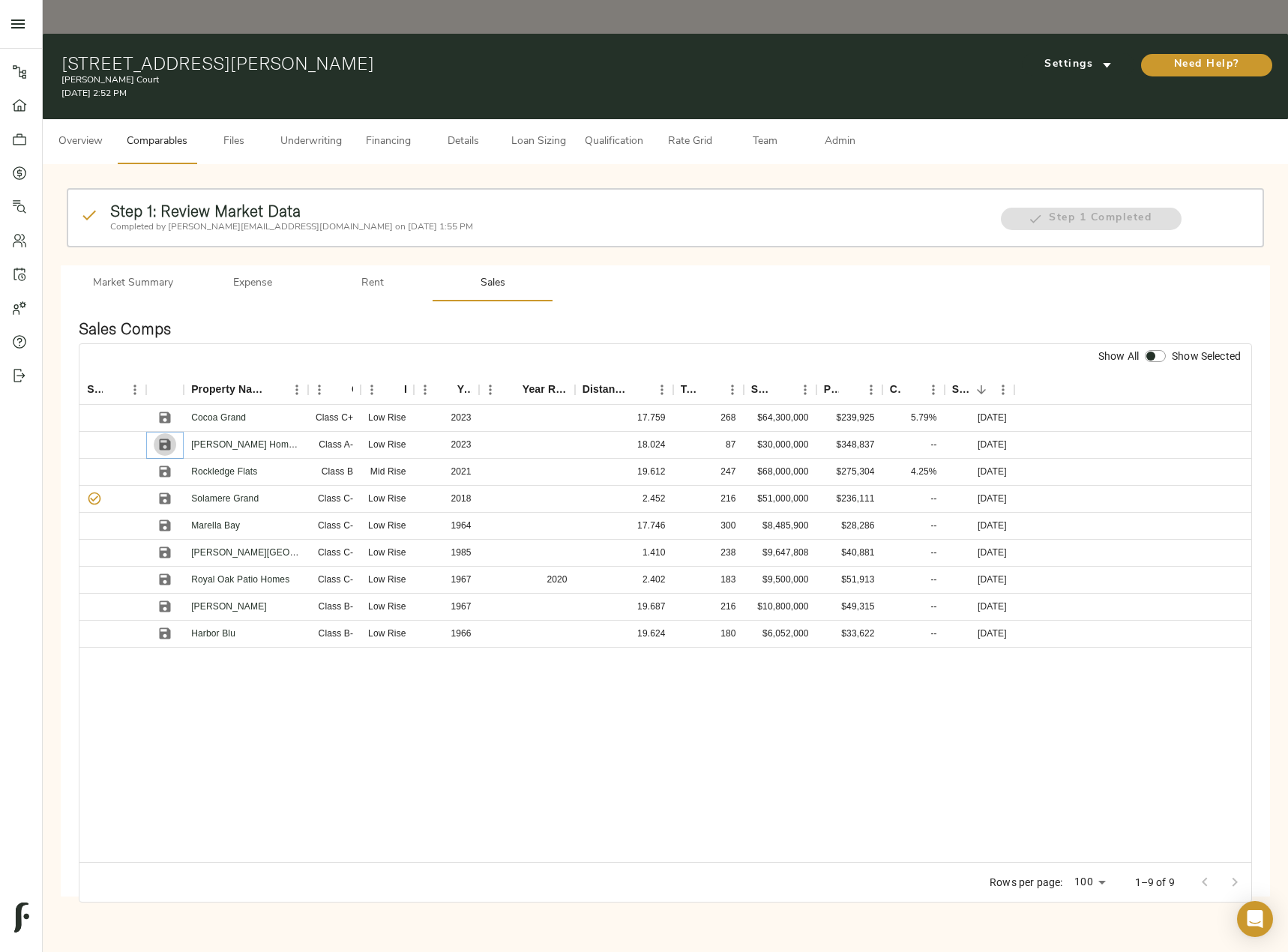
click at [163, 437] on icon "Save" at bounding box center [165, 444] width 15 height 15
click at [165, 411] on icon "Save" at bounding box center [165, 418] width 15 height 15
click at [168, 440] on icon "Save" at bounding box center [166, 445] width 11 height 11
click at [851, 133] on span "Admin" at bounding box center [840, 141] width 57 height 19
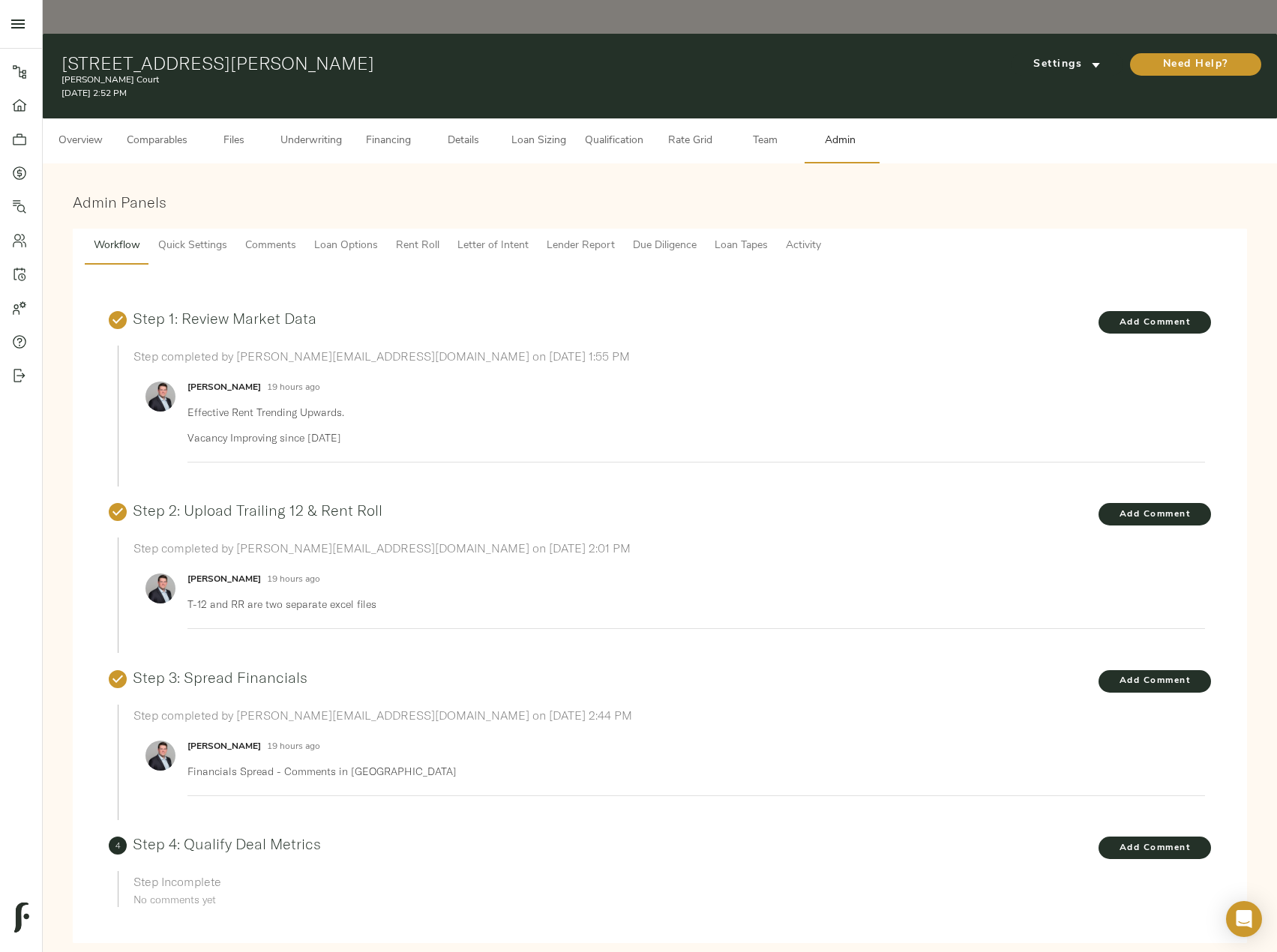
click at [600, 237] on span "Lender Report" at bounding box center [580, 246] width 68 height 19
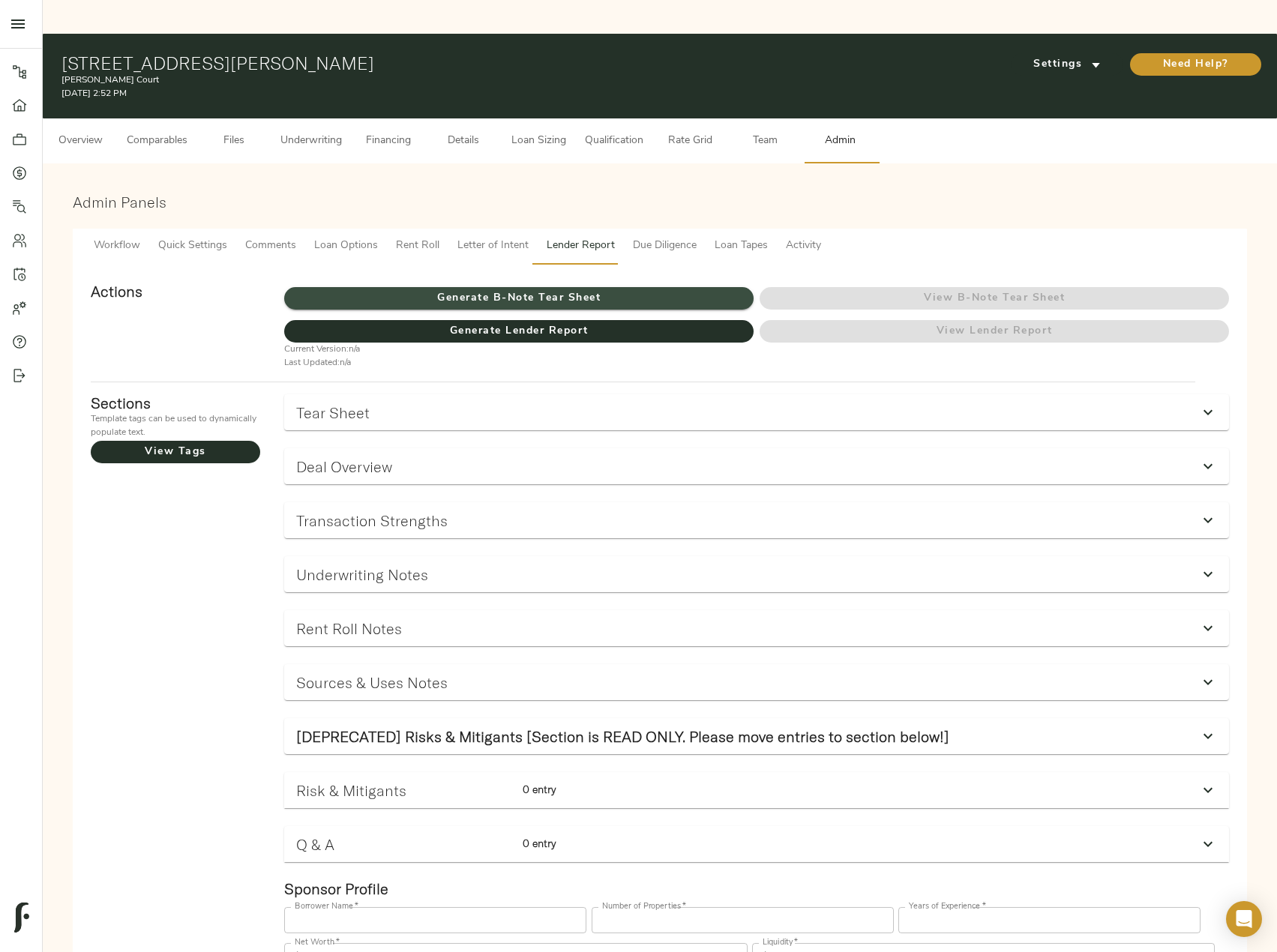
click at [666, 289] on span "Generate B-Note Tear Sheet" at bounding box center [519, 298] width 470 height 19
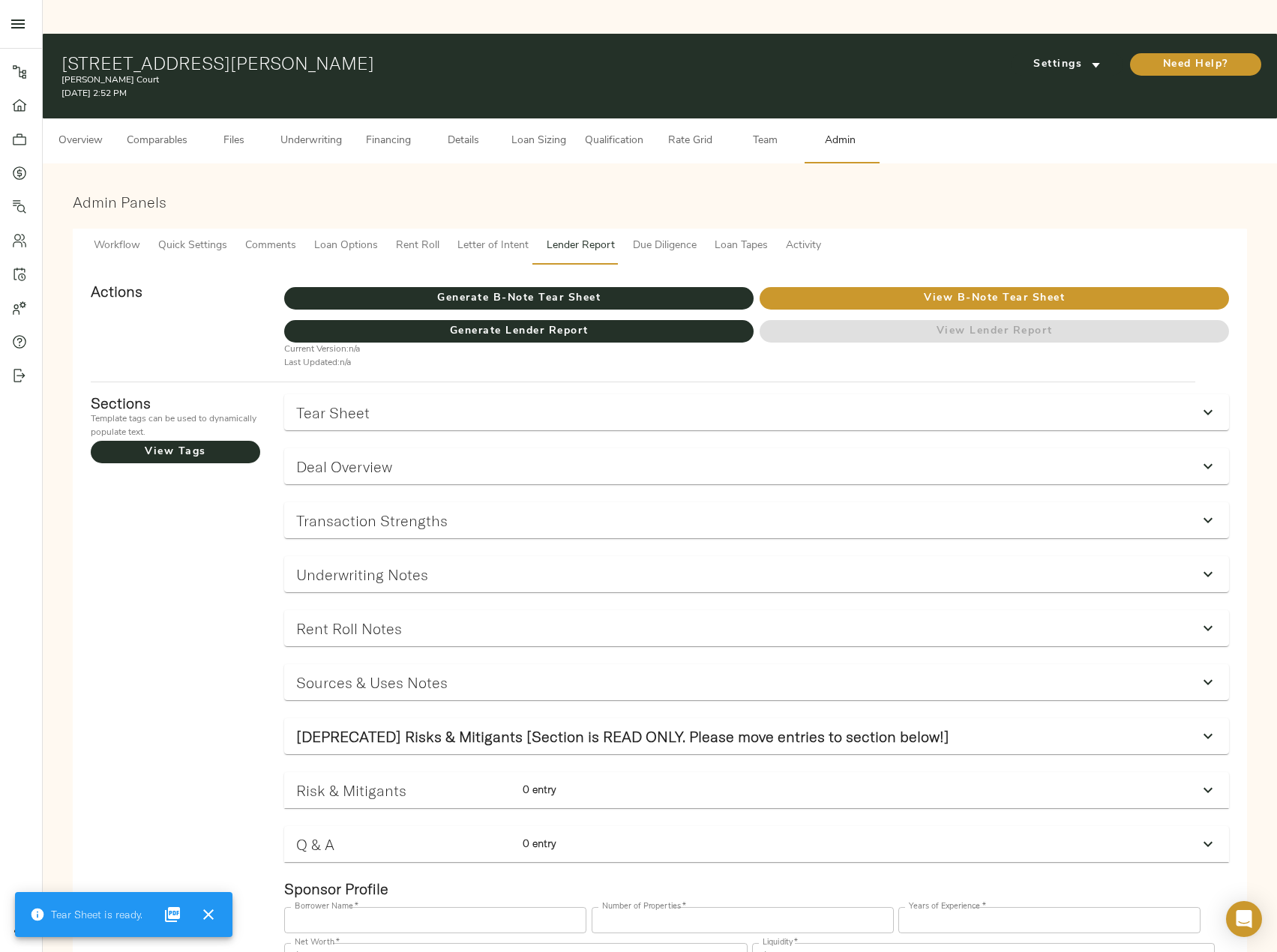
drag, startPoint x: 61, startPoint y: 27, endPoint x: 361, endPoint y: 36, distance: 300.1
click at [361, 53] on h1 "[STREET_ADDRESS][PERSON_NAME]" at bounding box center [460, 63] width 798 height 21
copy h1 "[STREET_ADDRESS][PERSON_NAME]"
click at [145, 132] on span "Comparables" at bounding box center [157, 141] width 61 height 19
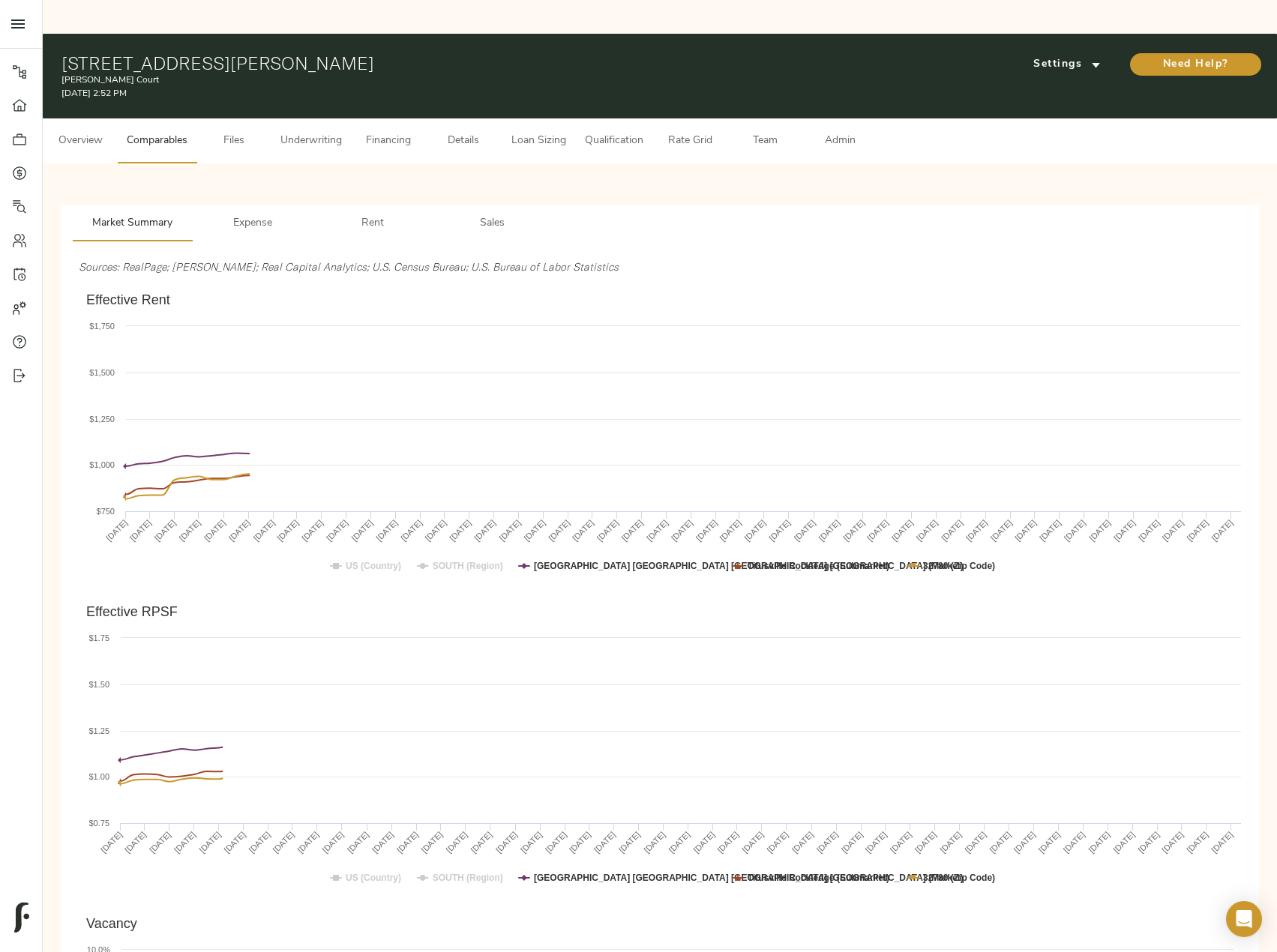
click at [88, 132] on span "Overview" at bounding box center [80, 141] width 57 height 19
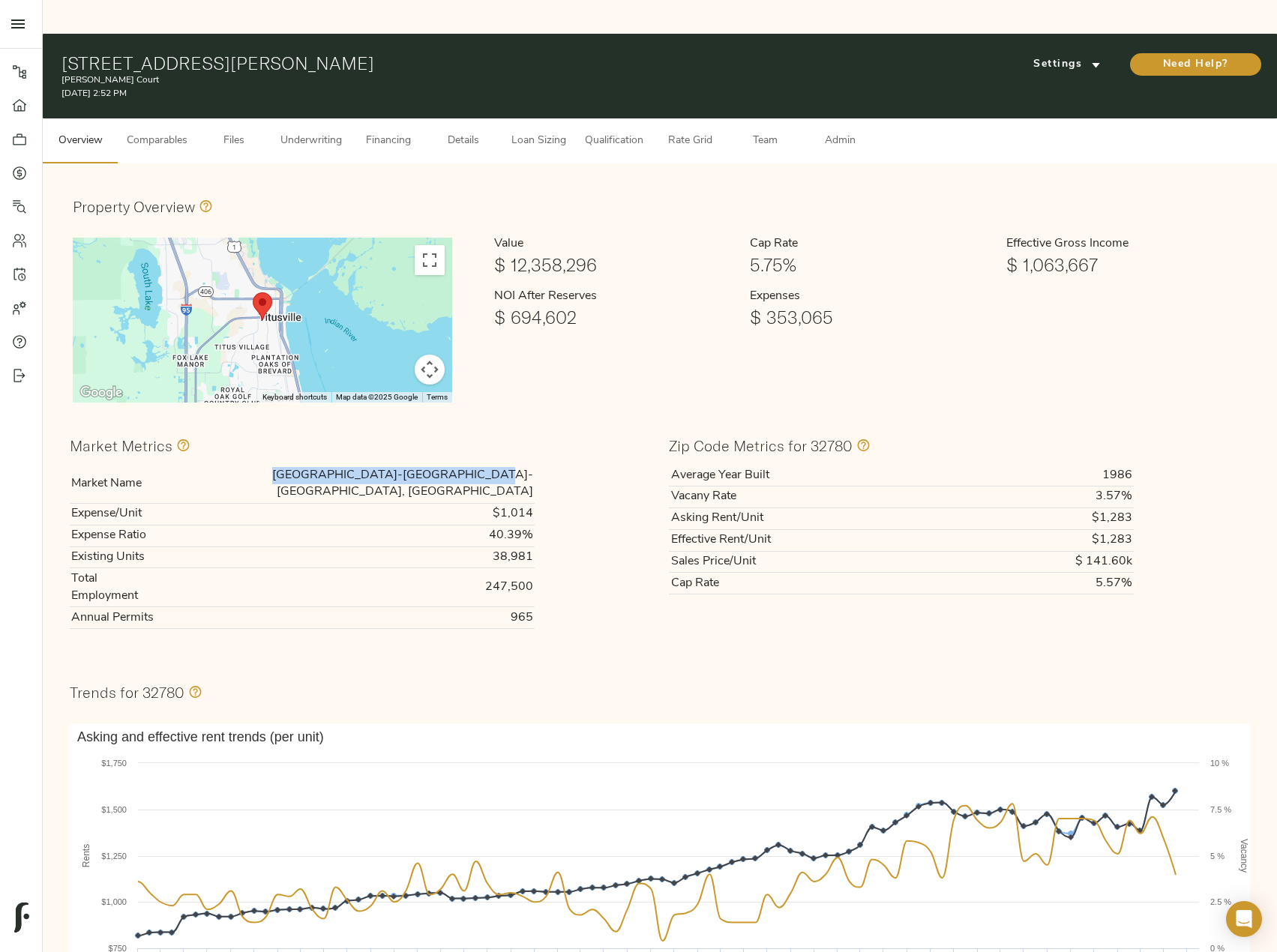
drag, startPoint x: 344, startPoint y: 441, endPoint x: 533, endPoint y: 439, distance: 189.0
click at [533, 465] on td "[GEOGRAPHIC_DATA]-[GEOGRAPHIC_DATA]-[GEOGRAPHIC_DATA], [GEOGRAPHIC_DATA]" at bounding box center [348, 483] width 375 height 38
copy td "[GEOGRAPHIC_DATA]-[GEOGRAPHIC_DATA]-[GEOGRAPHIC_DATA], [GEOGRAPHIC_DATA]"
click at [407, 132] on span "Financing" at bounding box center [388, 141] width 57 height 19
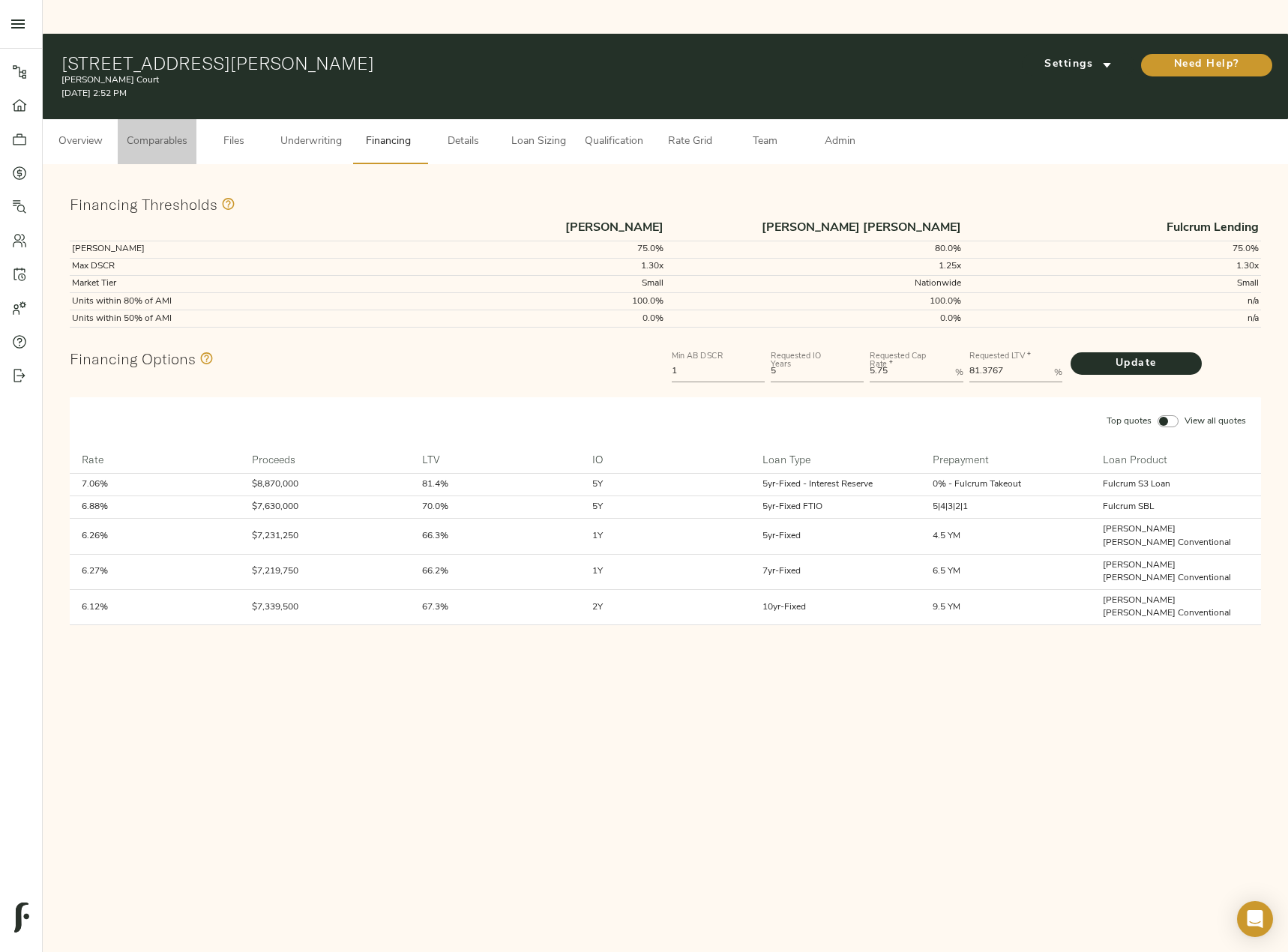
click at [149, 133] on span "Comparables" at bounding box center [157, 141] width 61 height 19
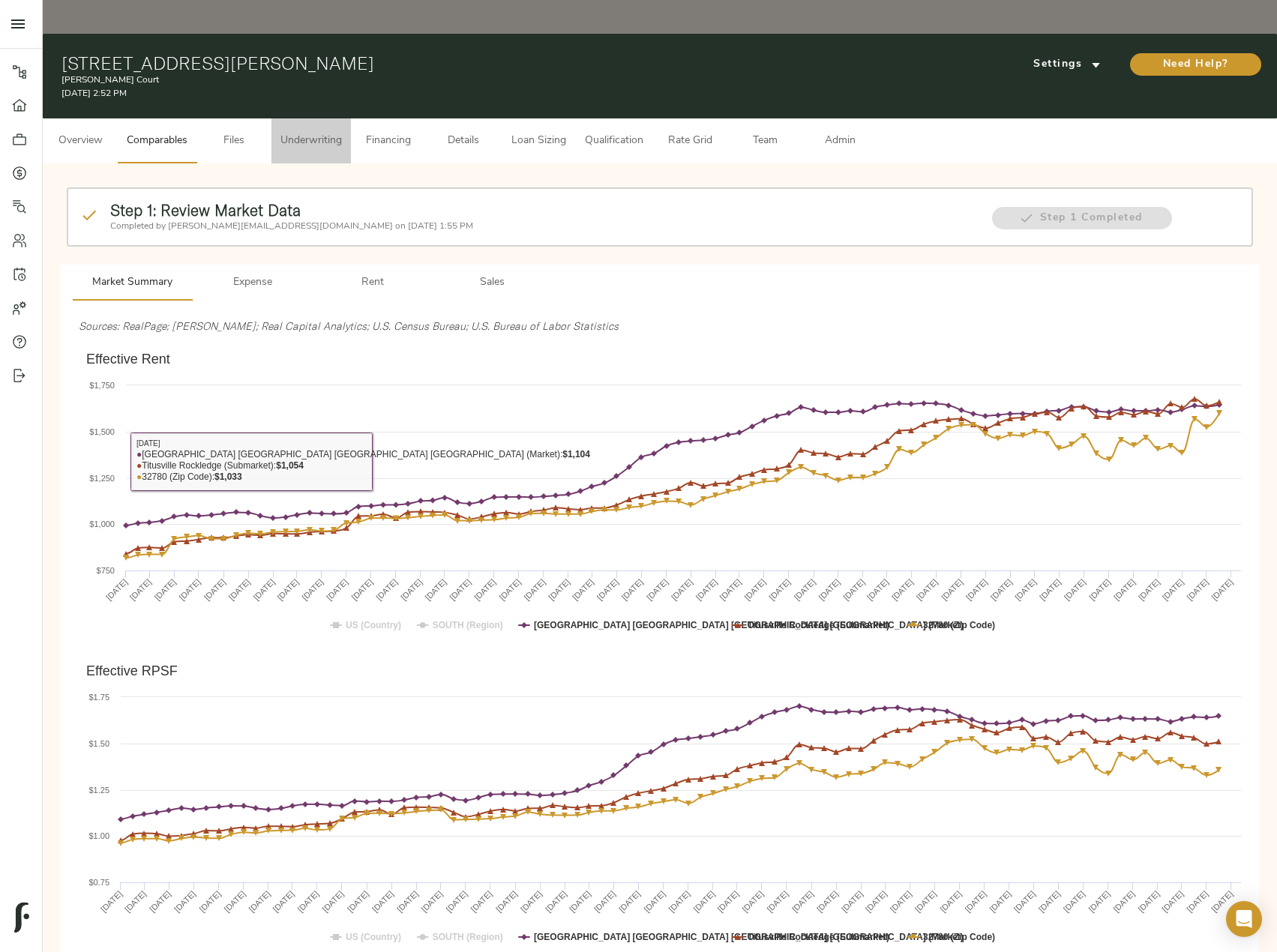
click at [310, 132] on span "Underwriting" at bounding box center [311, 141] width 61 height 19
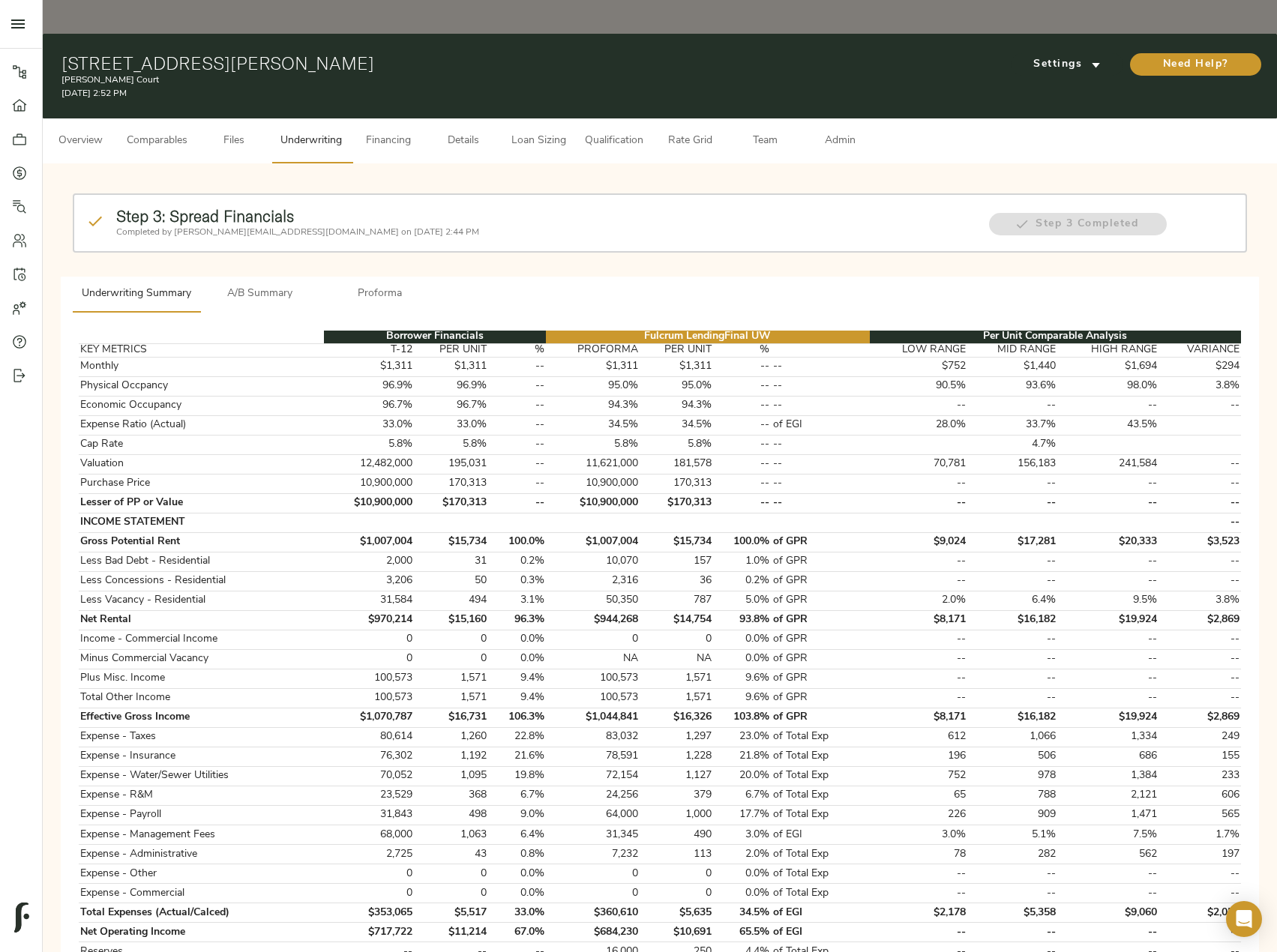
click at [255, 276] on button "A/B Summary" at bounding box center [260, 294] width 120 height 36
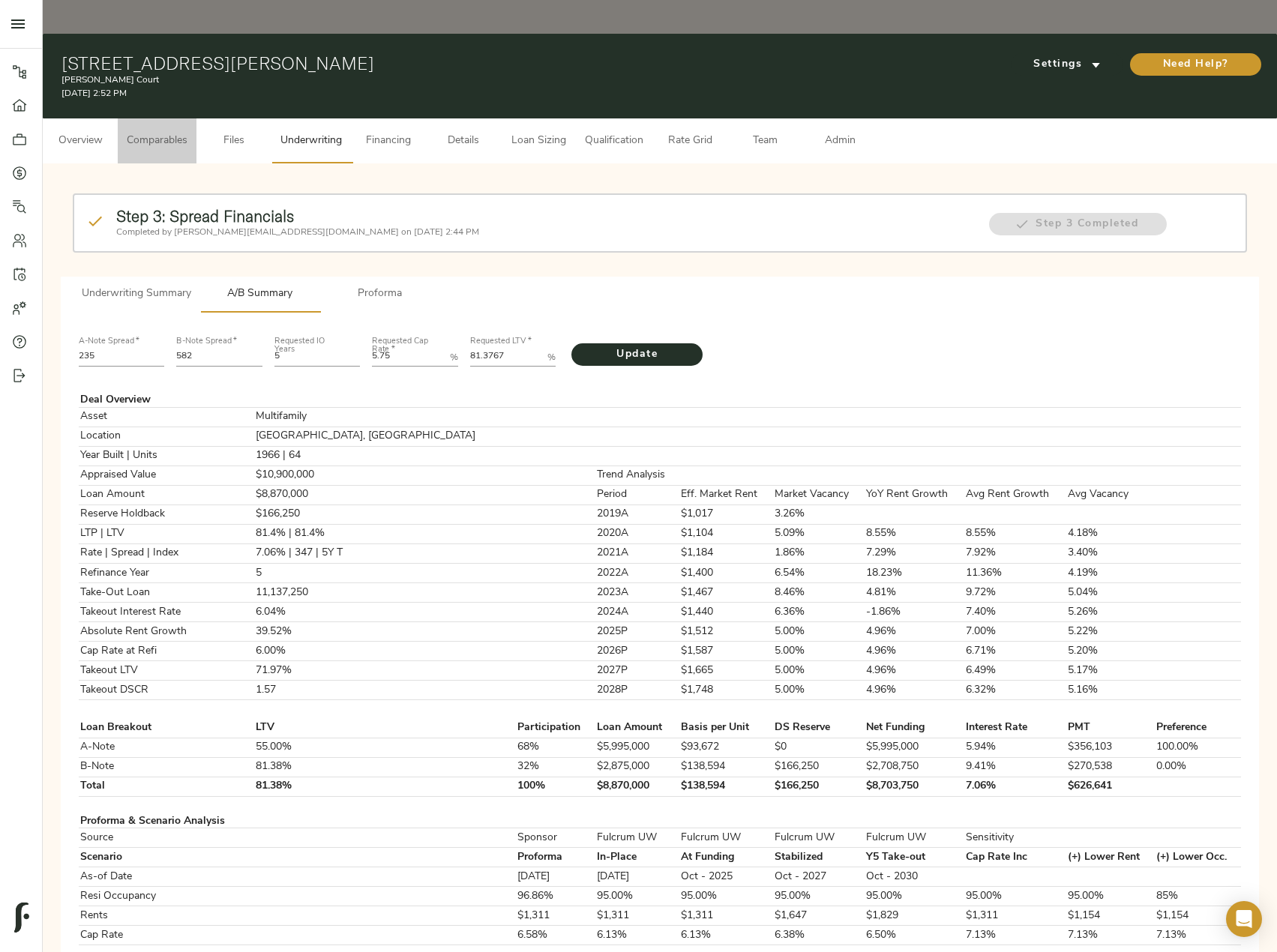
click at [171, 132] on span "Comparables" at bounding box center [157, 141] width 61 height 19
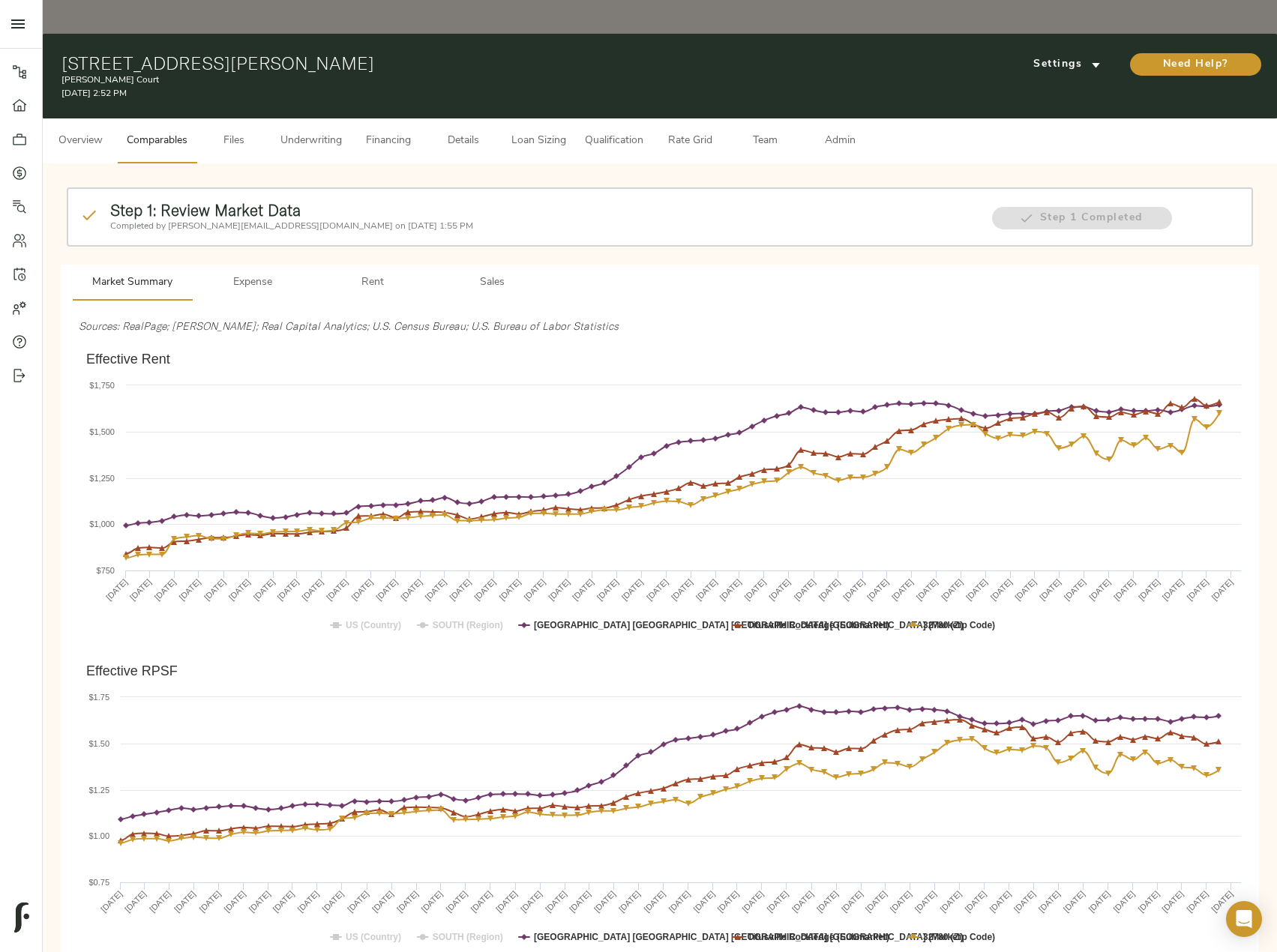
click at [483, 274] on span "Sales" at bounding box center [492, 283] width 102 height 19
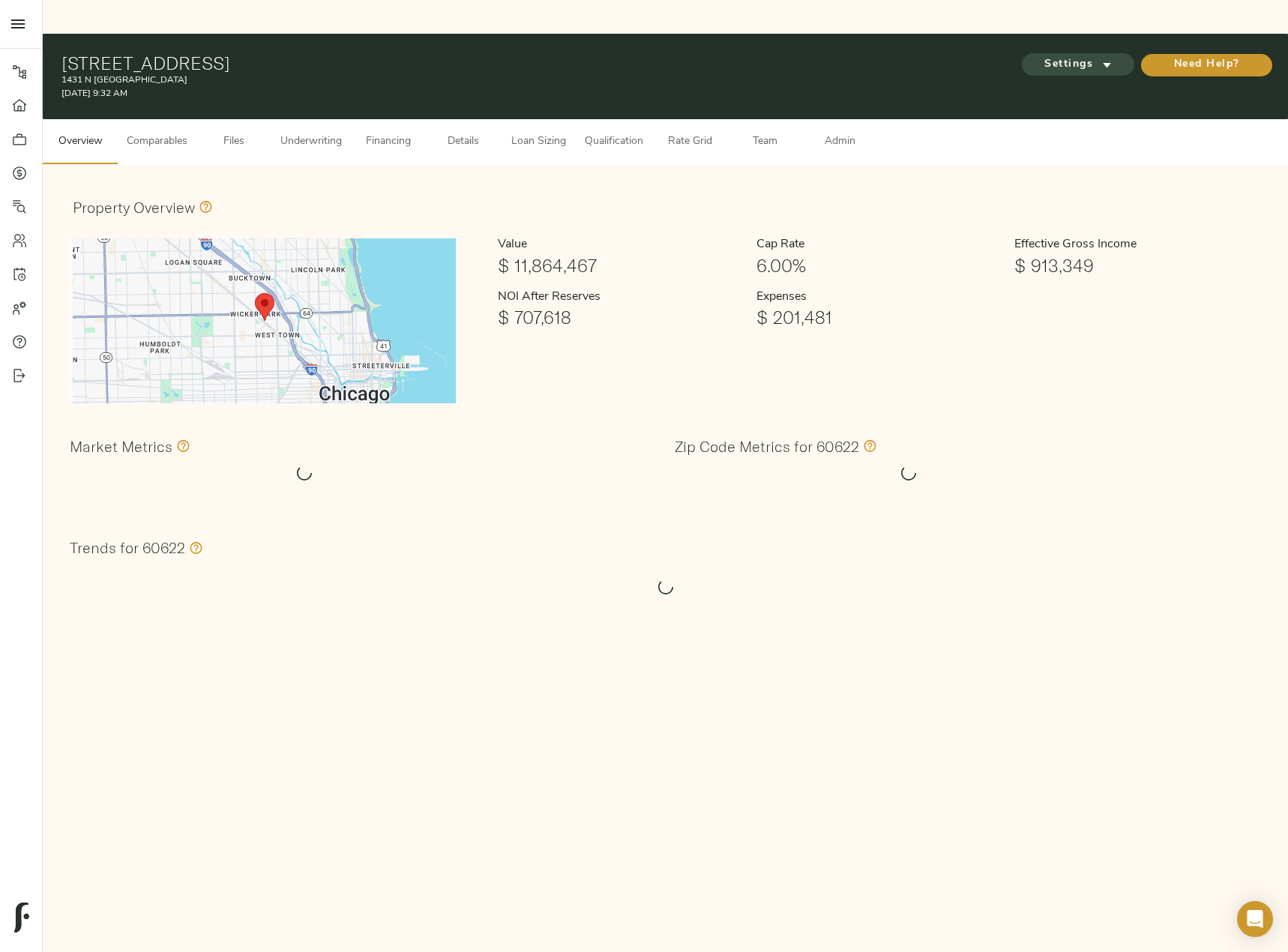
click at [1076, 56] on span "Settings" at bounding box center [1078, 65] width 82 height 19
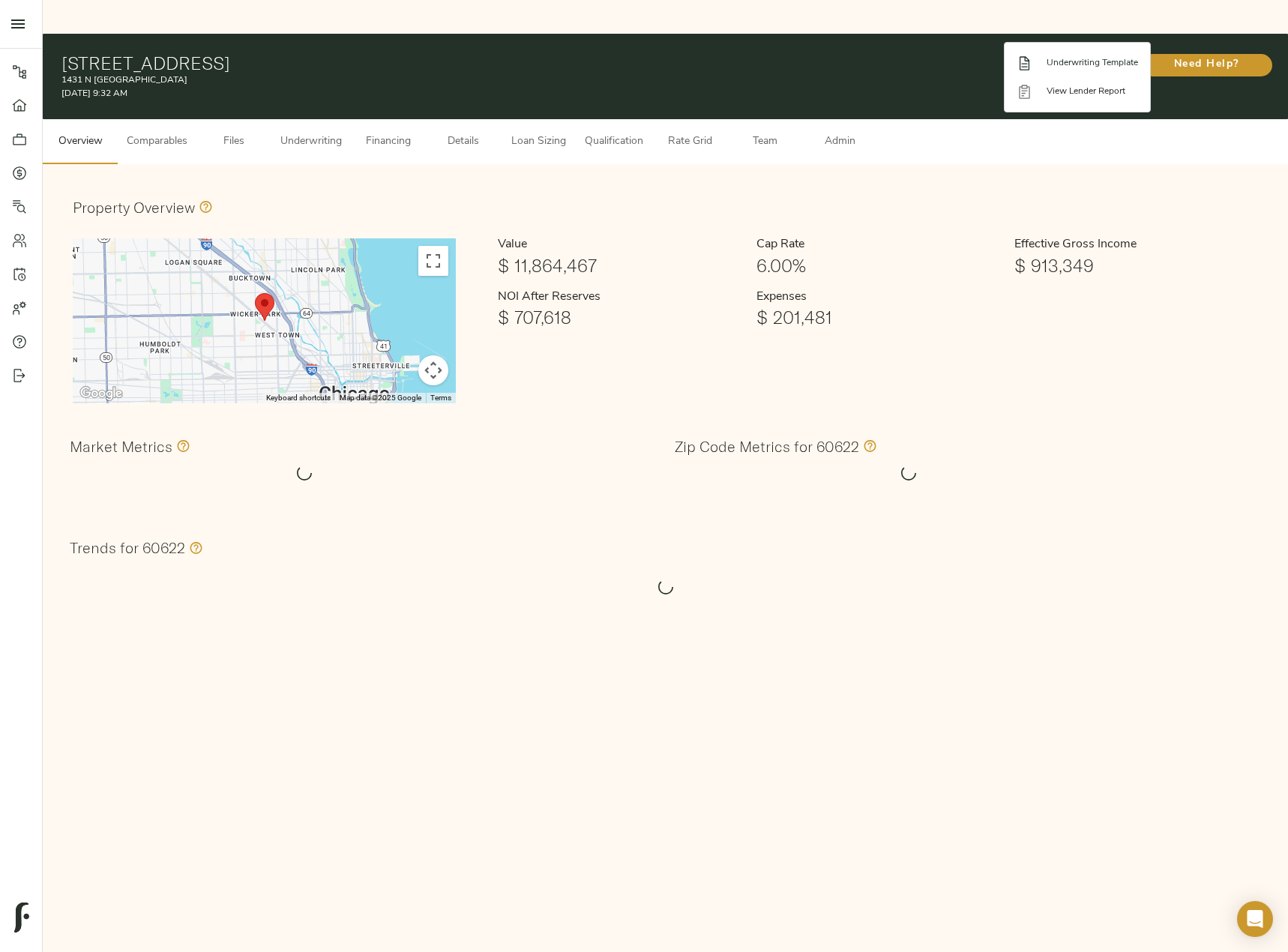
click at [1101, 57] on span "Underwriting Template" at bounding box center [1092, 63] width 91 height 14
